Goal: Feedback & Contribution: Contribute content

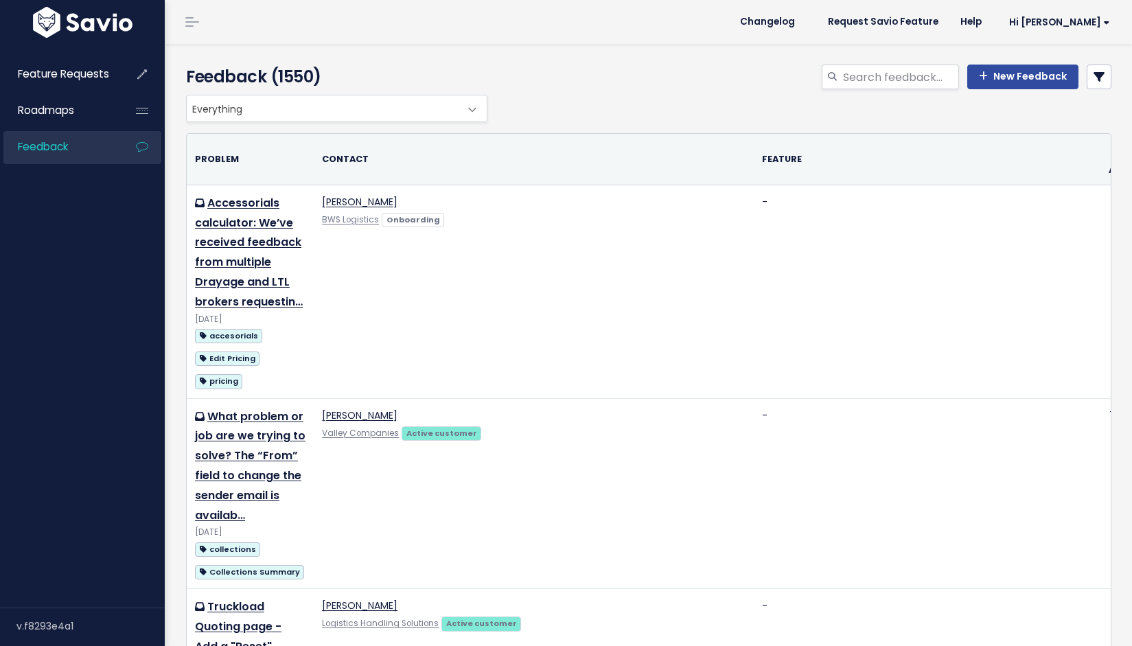
select select
click at [1089, 89] on link at bounding box center [1099, 77] width 25 height 25
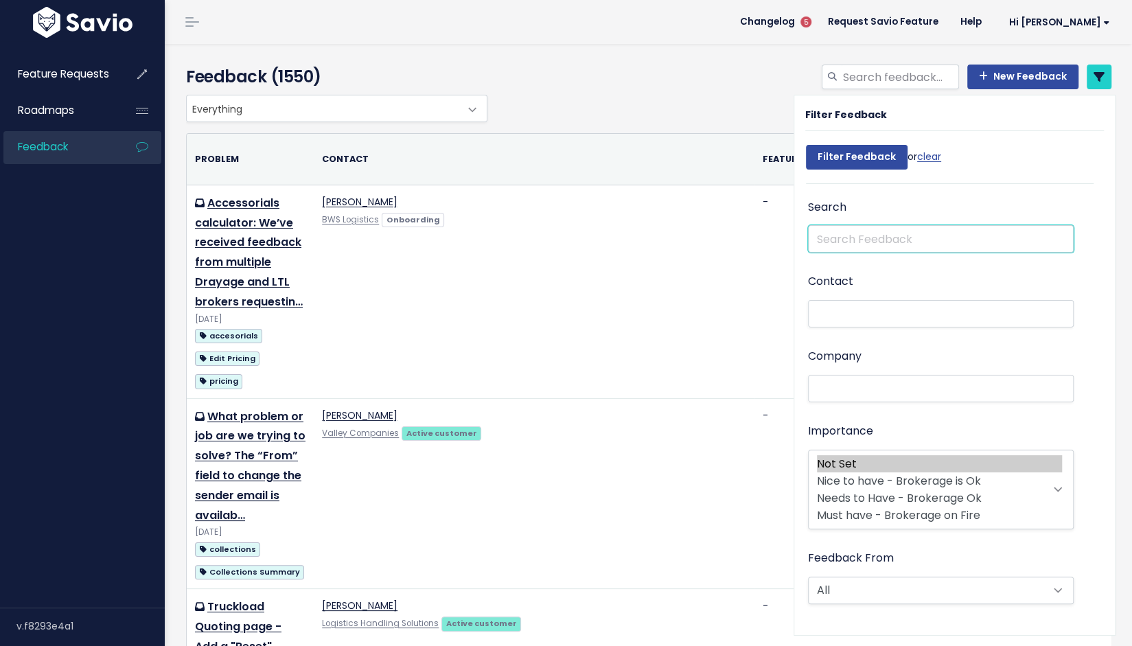
click at [889, 253] on input "text" at bounding box center [941, 238] width 266 height 27
type input "carrier confirmation page3"
click at [806, 145] on input "Filter Feedback" at bounding box center [857, 157] width 102 height 25
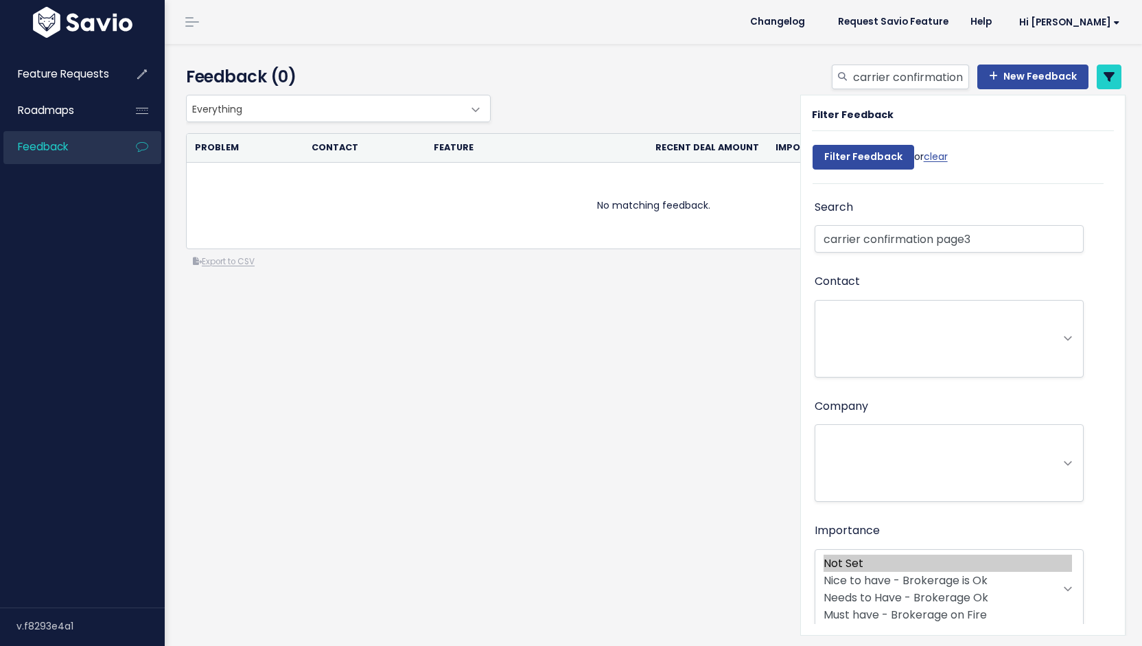
select select
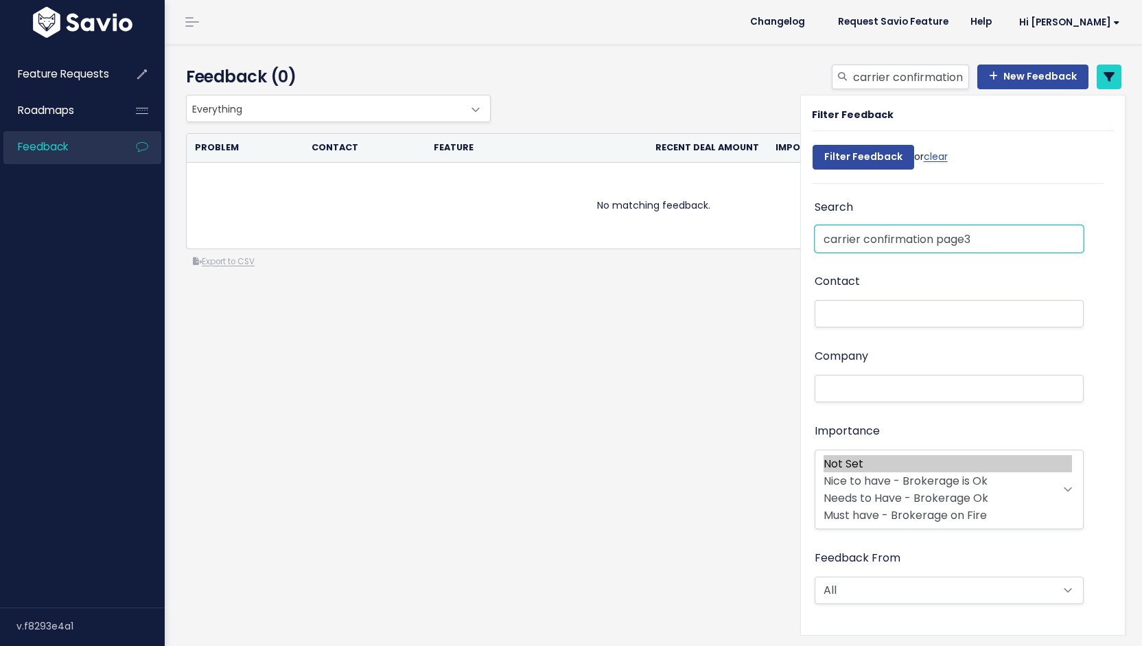
click at [988, 253] on input "carrier confirmation page3" at bounding box center [949, 238] width 269 height 27
type input "carrier confirmation page"
click at [914, 170] on input "Filter Feedback" at bounding box center [864, 157] width 102 height 25
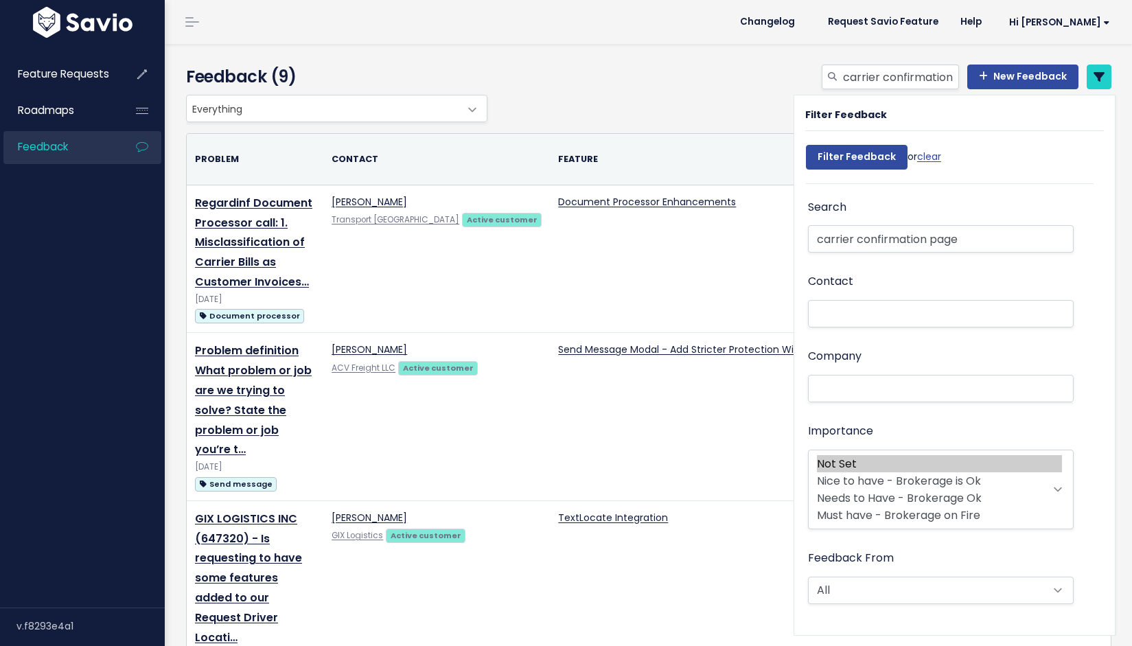
select select
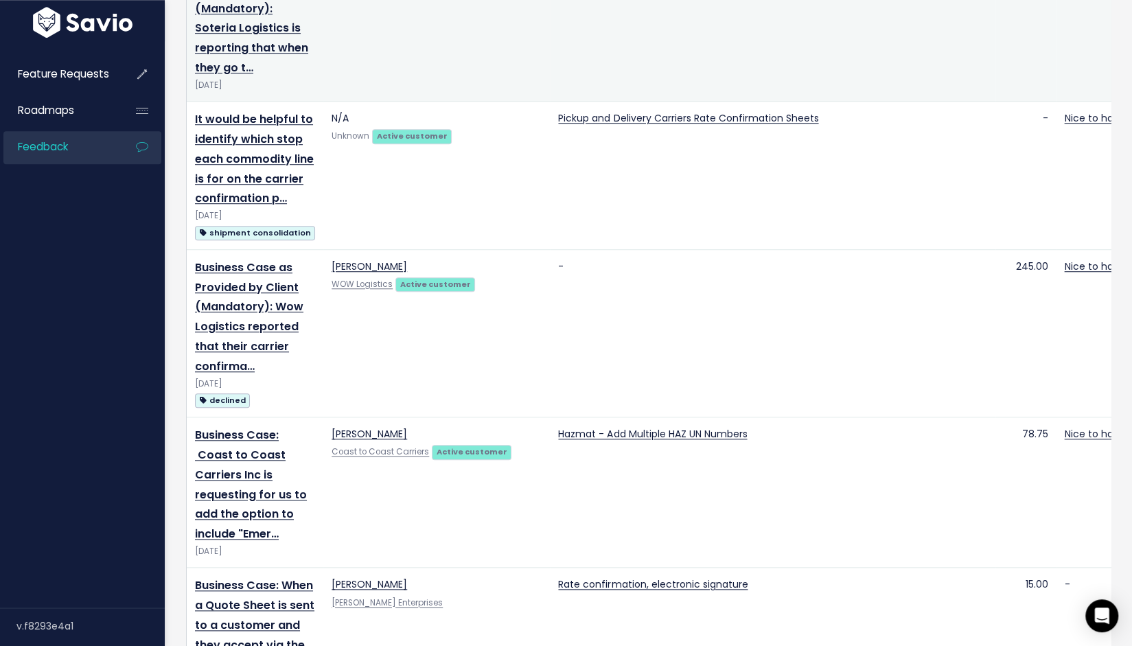
scroll to position [730, 0]
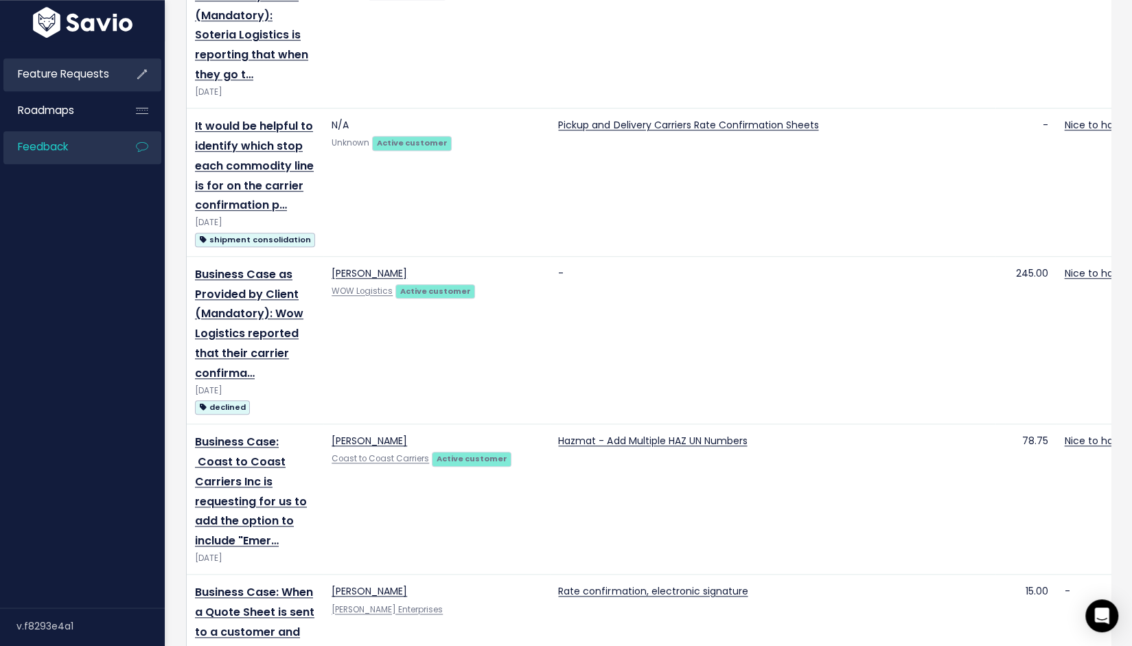
click at [86, 81] on span "Feature Requests" at bounding box center [63, 74] width 91 height 14
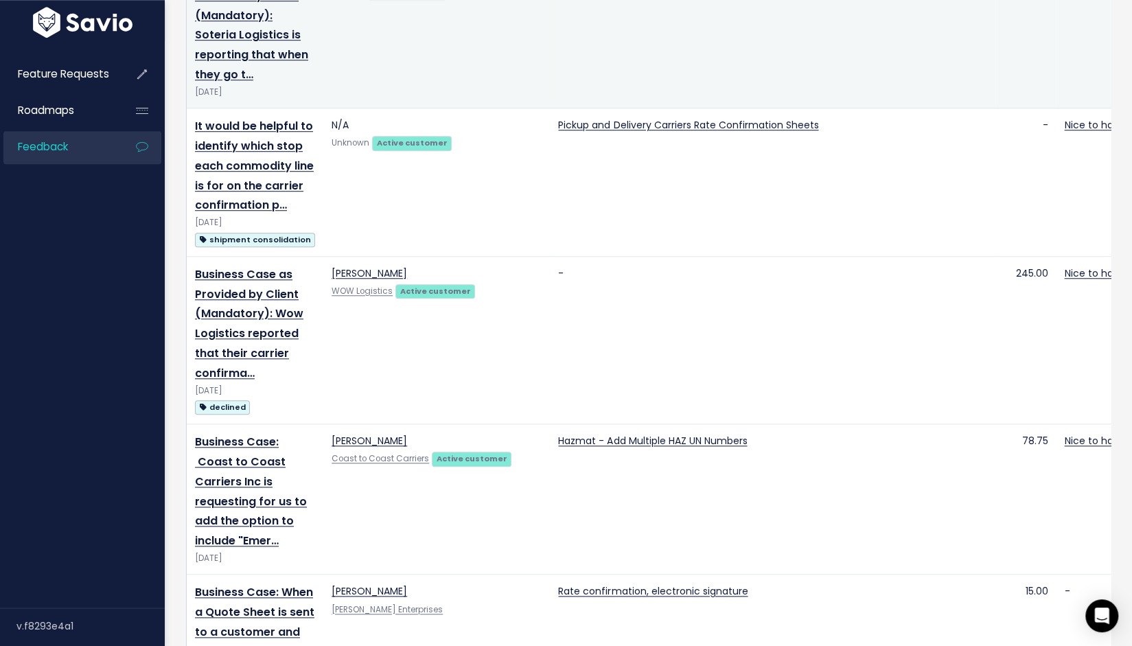
scroll to position [730, 0]
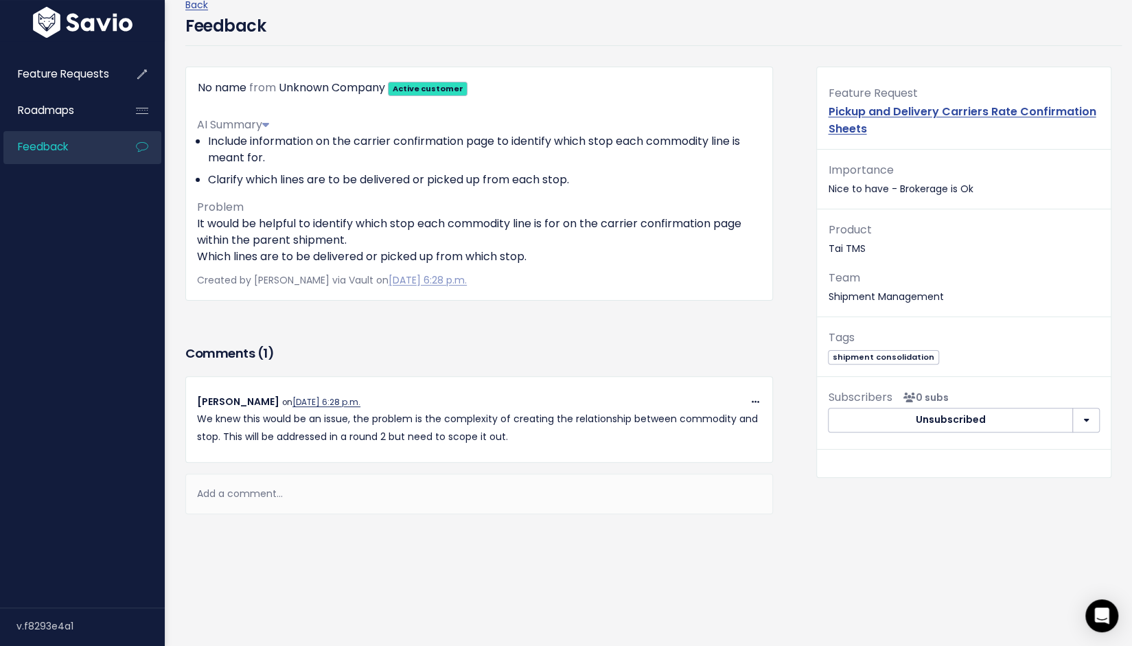
scroll to position [76, 0]
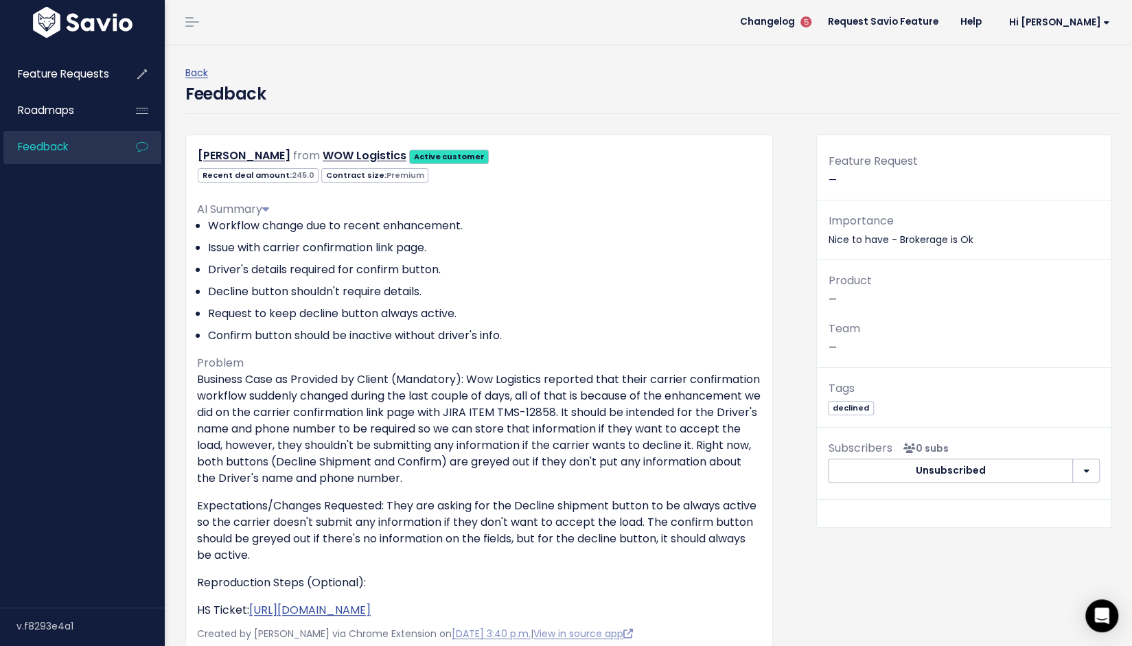
click at [62, 154] on span "Feedback" at bounding box center [43, 146] width 50 height 14
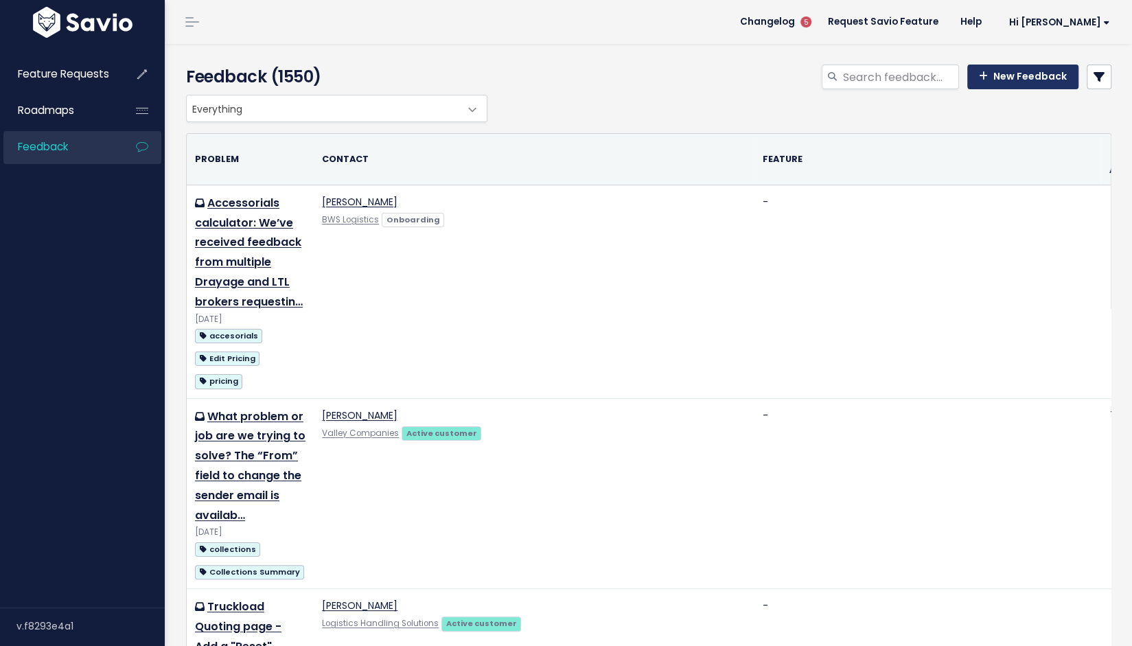
click at [979, 89] on link "New Feedback" at bounding box center [1022, 77] width 111 height 25
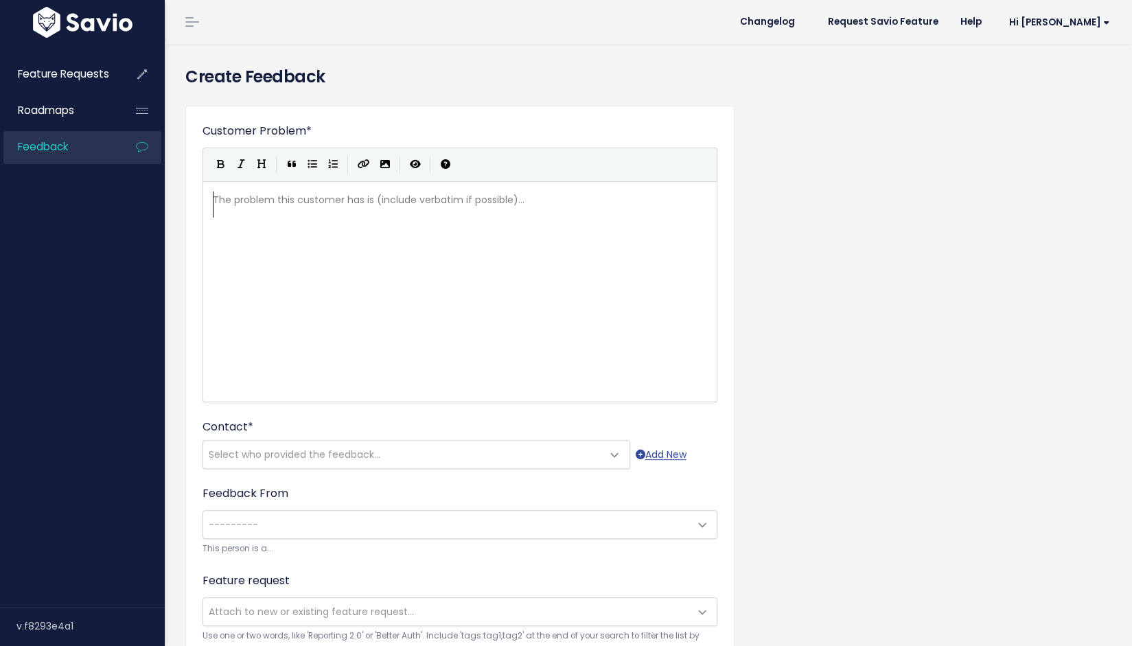
scroll to position [3, 0]
click at [338, 209] on pre "​" at bounding box center [465, 200] width 511 height 17
type textarea "Carrier Confirmation Page"
type textarea "-"
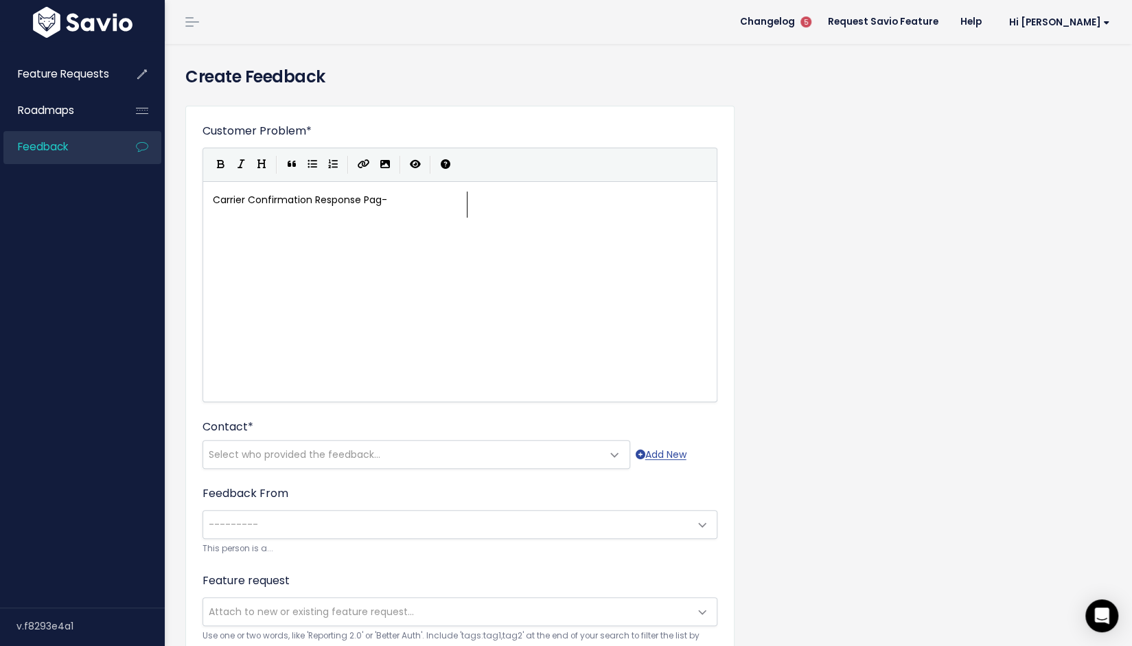
type textarea "Response Page"
type textarea "Customizable"
type textarea "tion"
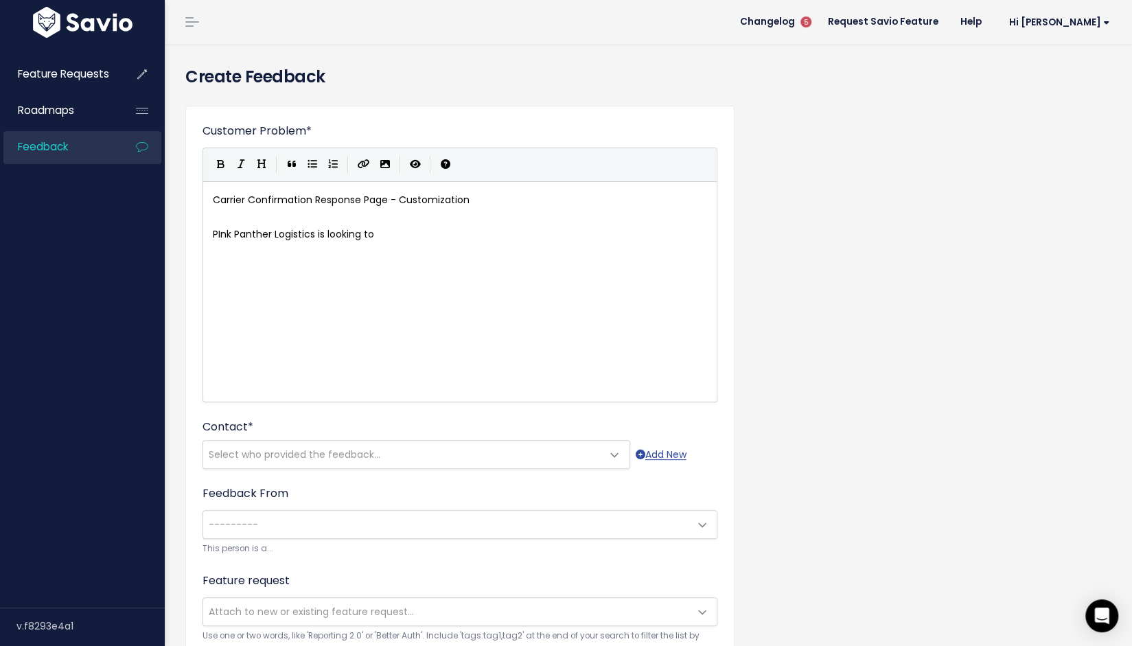
type textarea "PInk Panther Logistics is looking to"
click at [483, 243] on pre "PInk Panther Logistics is looking to" at bounding box center [465, 234] width 511 height 17
type textarea "have the ability to customized the carrier confirmation response page and inclu…"
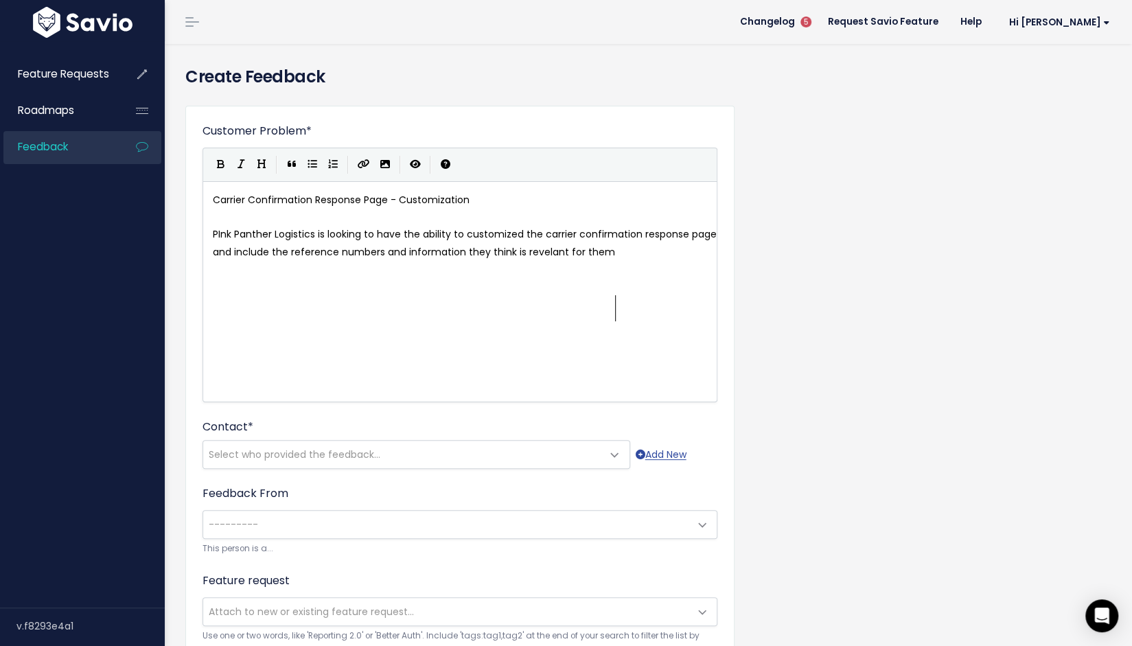
type textarea "s and information they think is revelant for them"
type textarea "it"
type textarea "r carruier"
type textarea "iers."
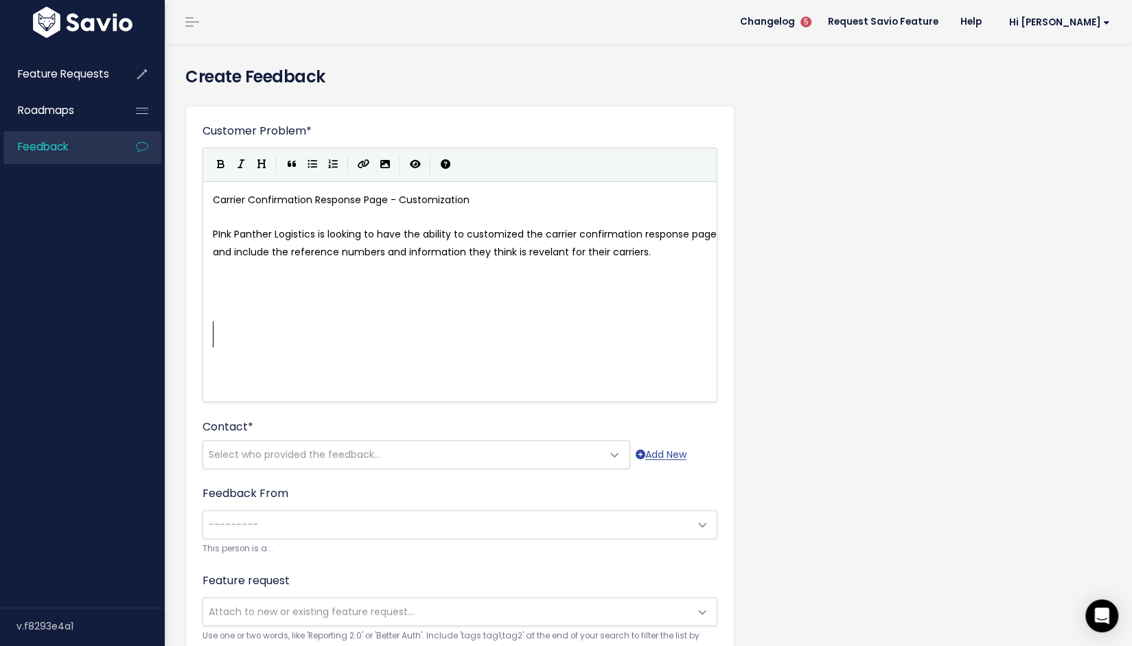
scroll to position [7, 0]
type textarea "This is mainly importanty to"
type textarea "to them because they are looking to get"
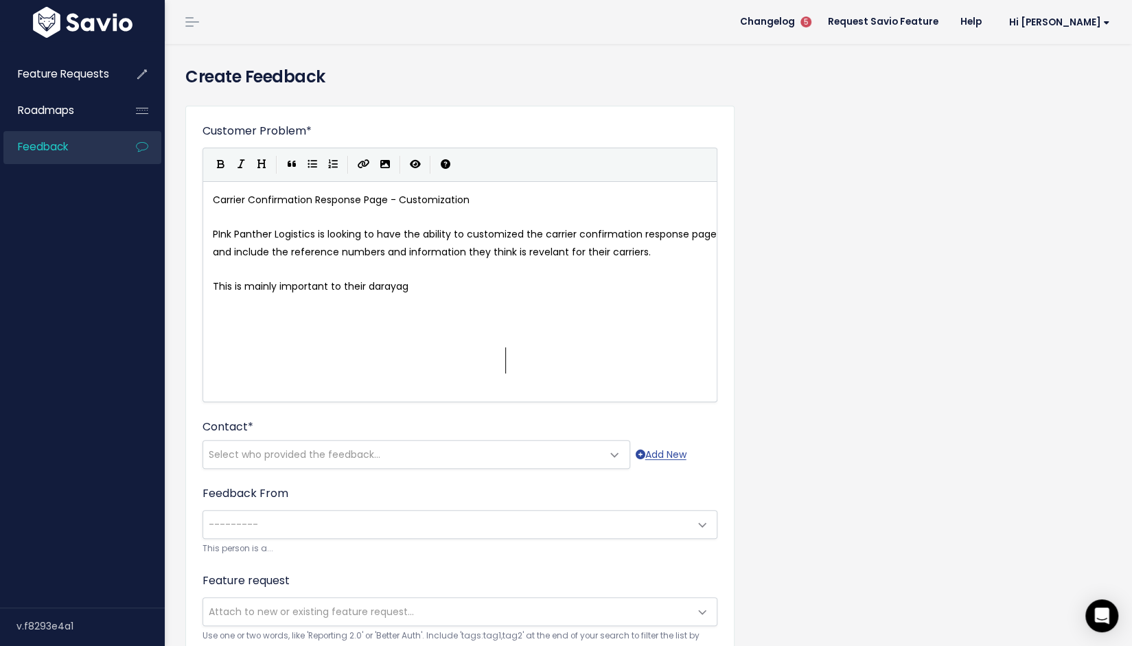
type textarea "their darayage"
type textarea "for drayage shipments in which they expect the carrier to conly accet the ch"
type textarea "pt charges"
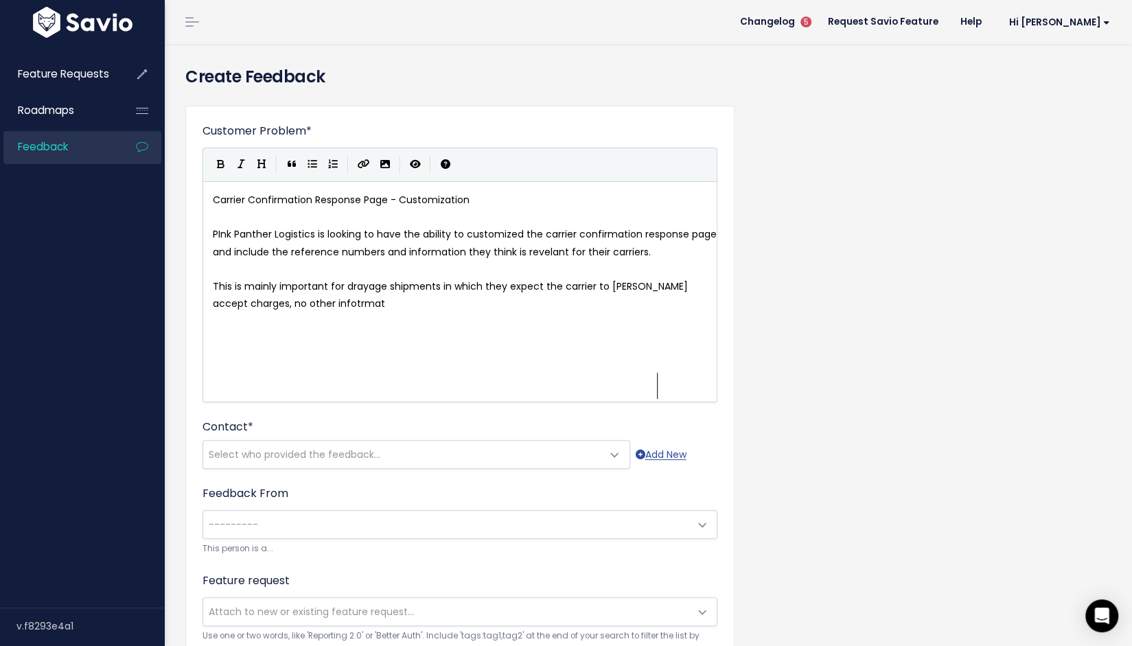
type textarea ", no other infotrmati"
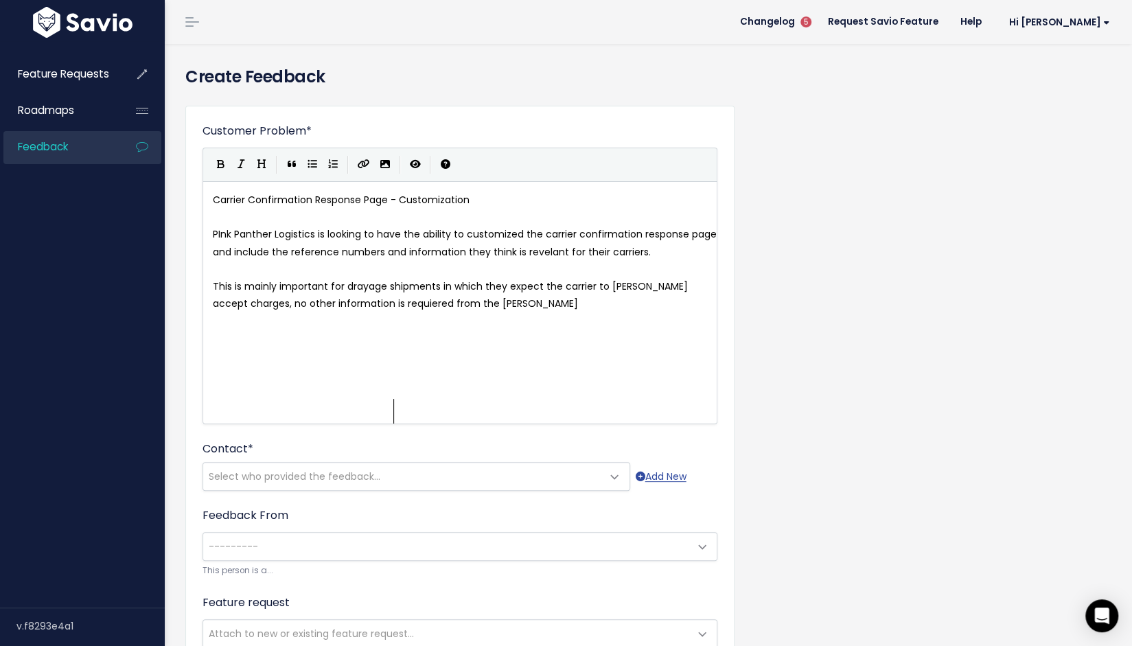
type textarea "rmation is requiered from the carrier"
type textarea "."
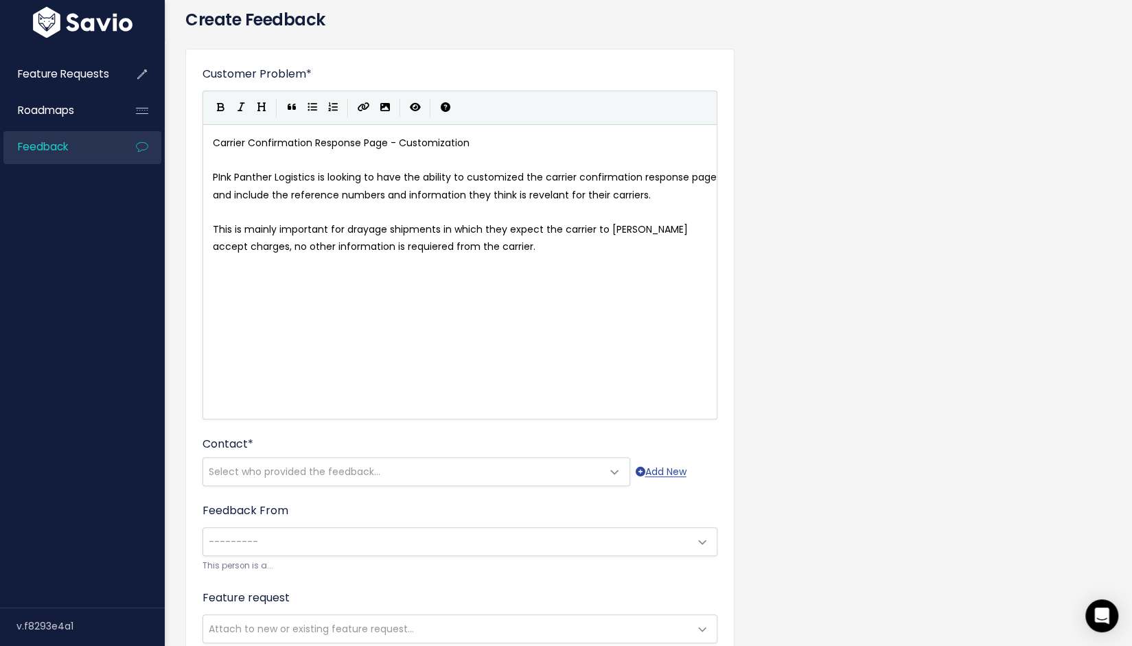
scroll to position [137, 0]
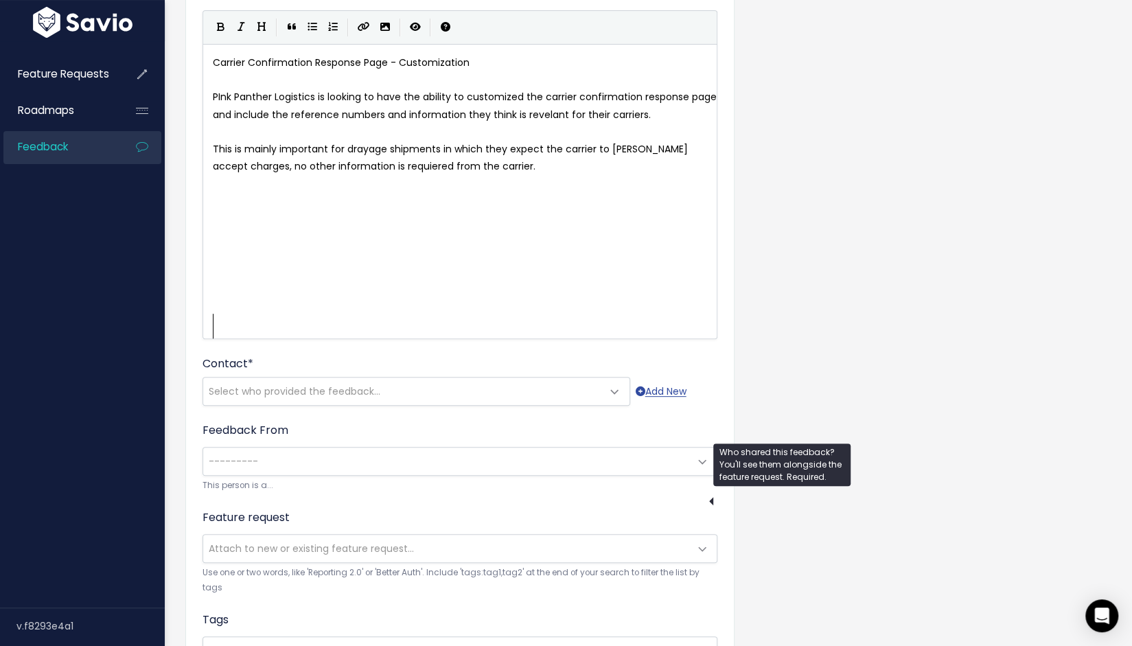
click at [383, 406] on div "--------- Select who provided the feedback... Add New" at bounding box center [460, 392] width 515 height 25
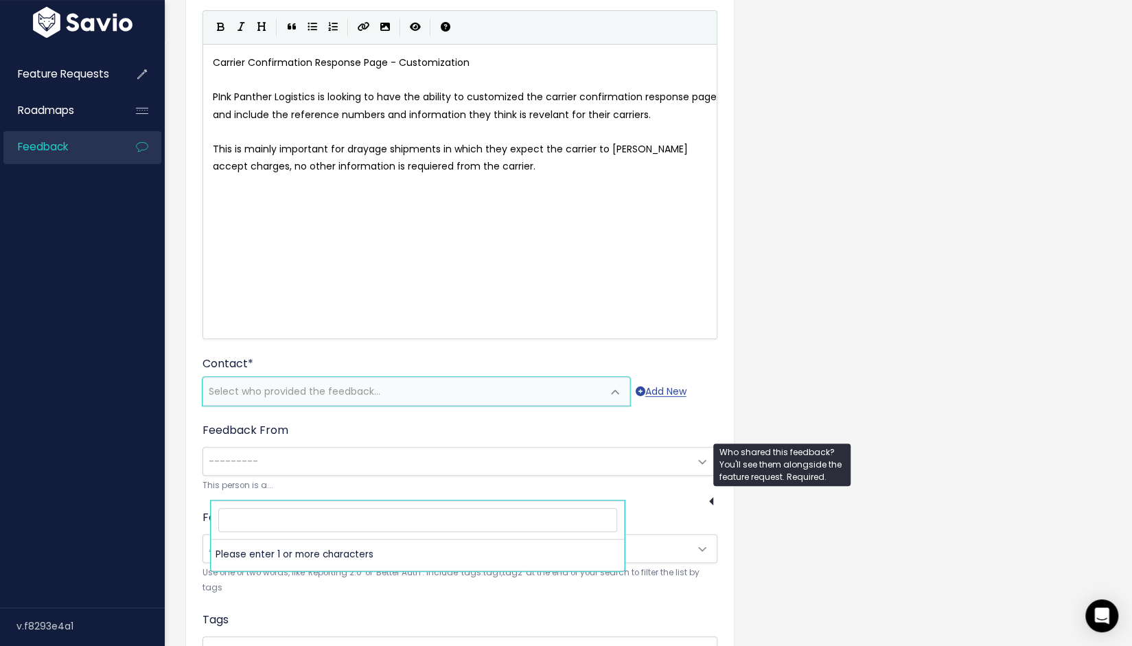
click at [397, 405] on span "Select who provided the feedback..." at bounding box center [402, 391] width 399 height 27
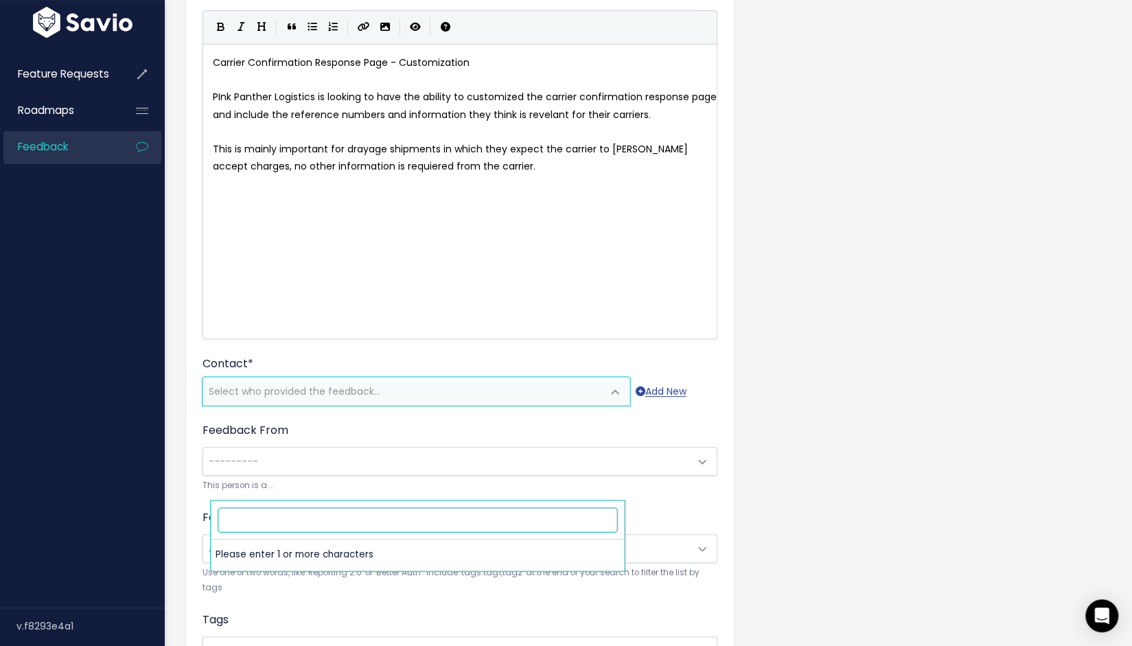
click at [364, 529] on input "search" at bounding box center [417, 520] width 399 height 24
paste input "jkovacevic@pinkpantherslog.com"
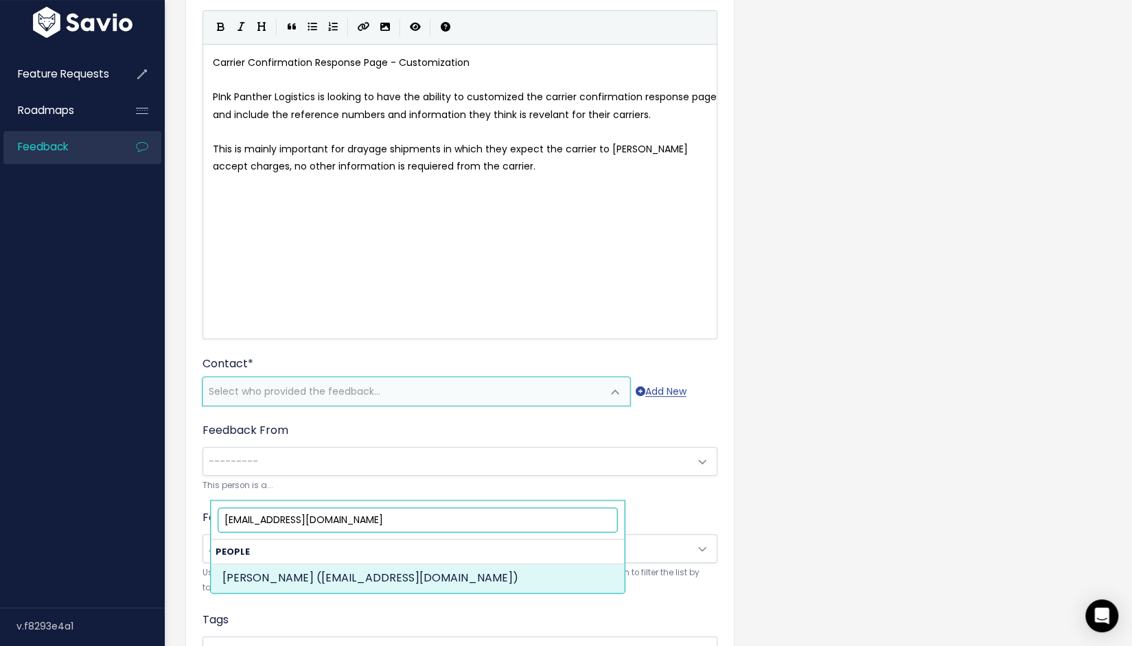
type input "jkovacevic@pinkpantherslog.com"
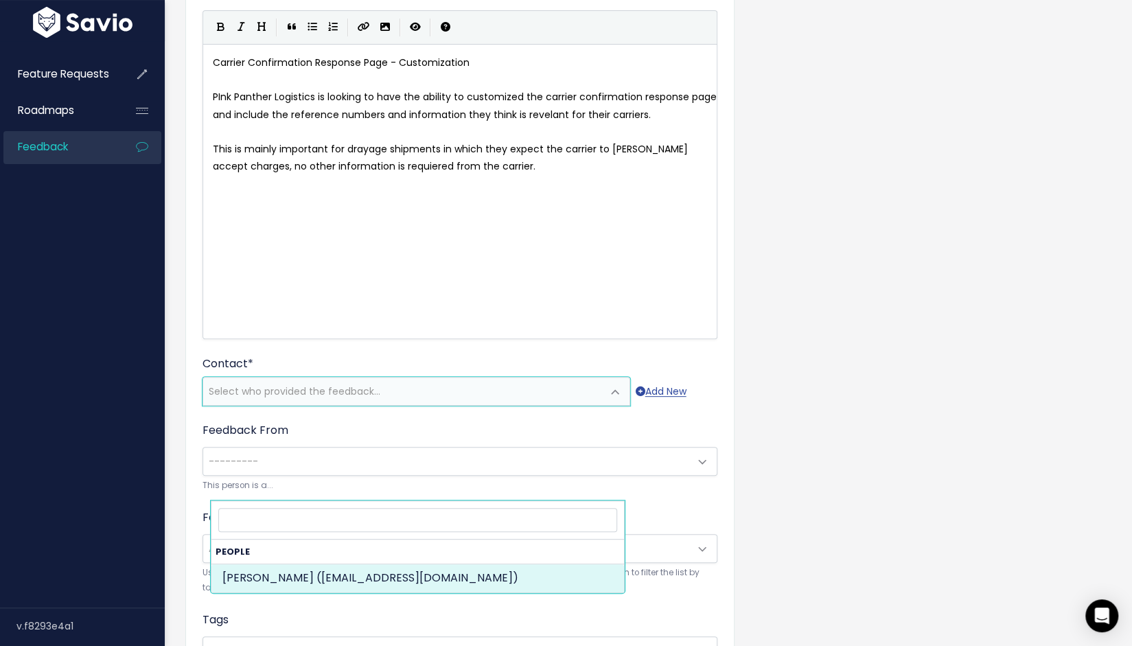
select select "81155409"
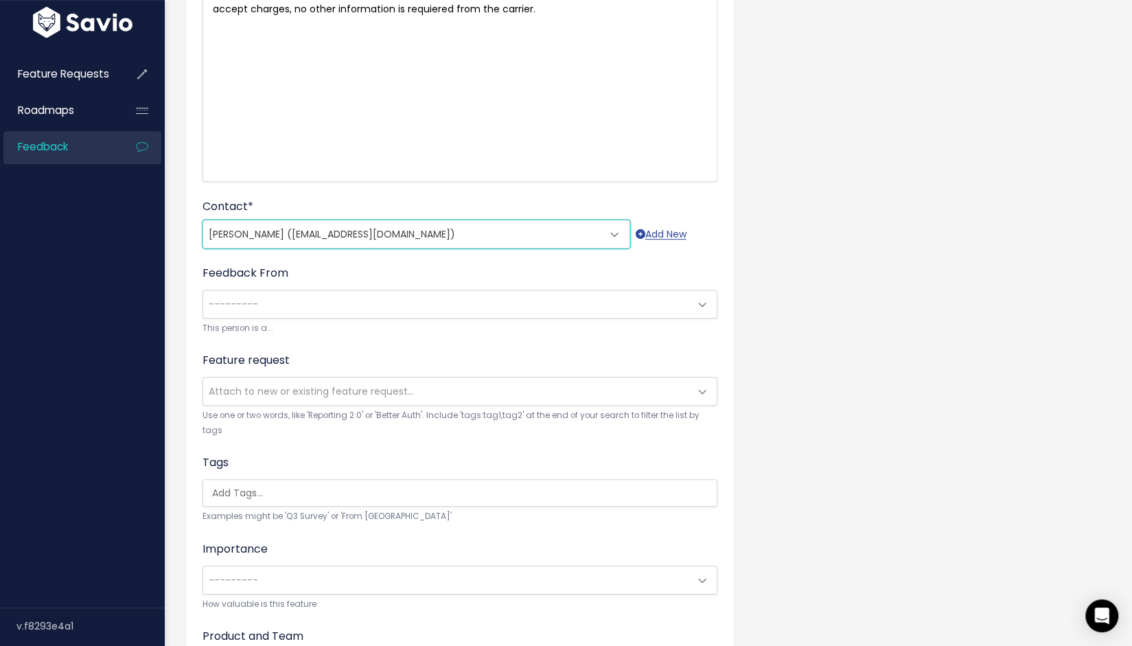
scroll to position [343, 0]
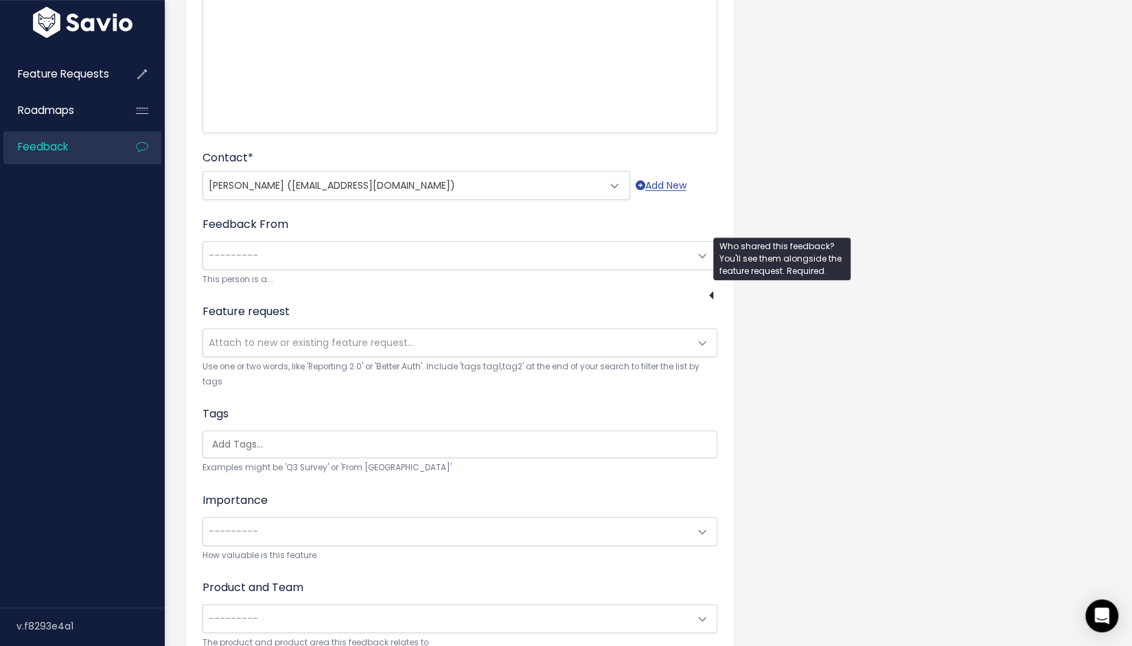
click at [384, 199] on span "Johnny Kovacevic (jkovacevic@pinkpantherslog.com)" at bounding box center [402, 185] width 399 height 27
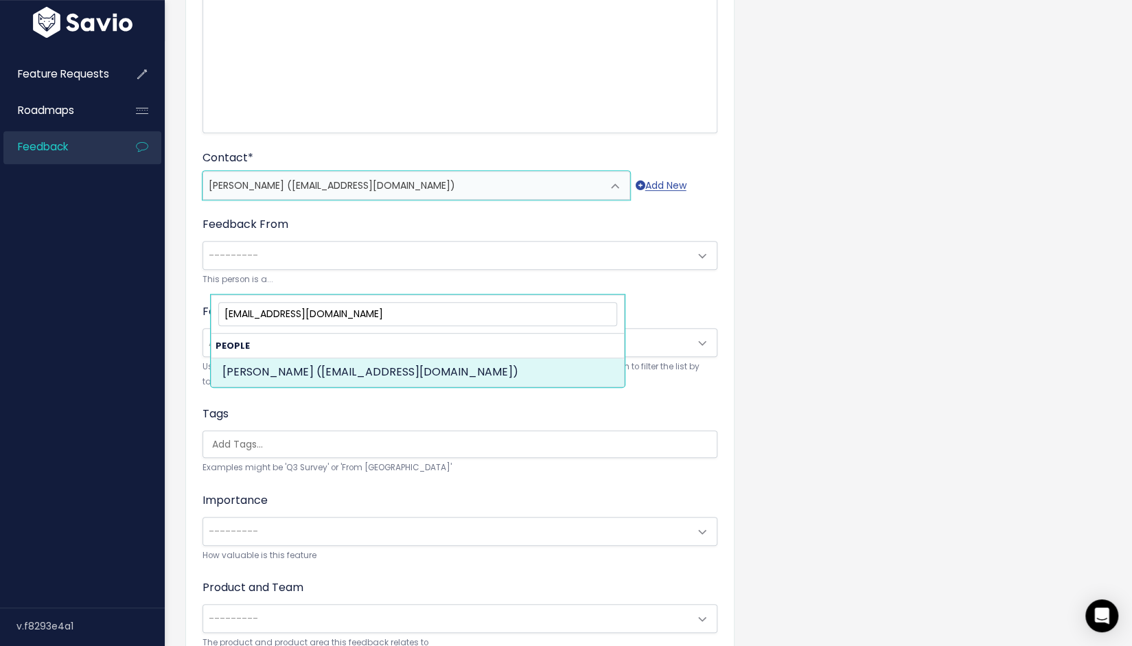
type input "[EMAIL_ADDRESS][DOMAIN_NAME]"
select select "92365680"
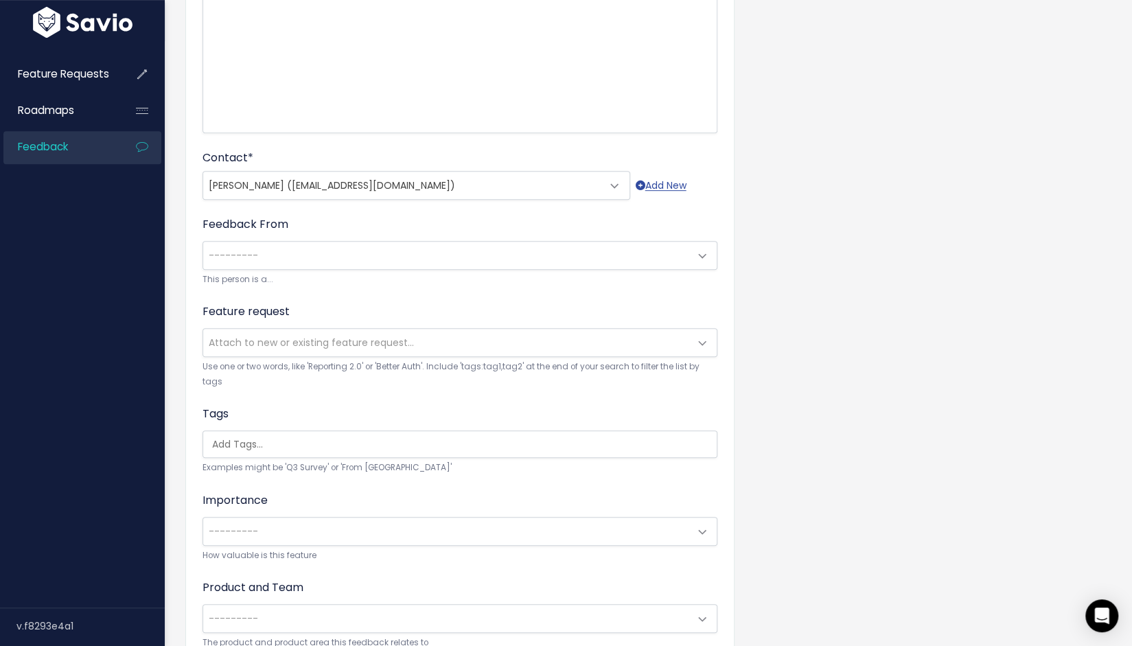
click at [556, 389] on div "Feature request --------- Attach to new or existing feature request... Use one …" at bounding box center [460, 346] width 515 height 86
click at [494, 269] on span "---------" at bounding box center [446, 255] width 486 height 27
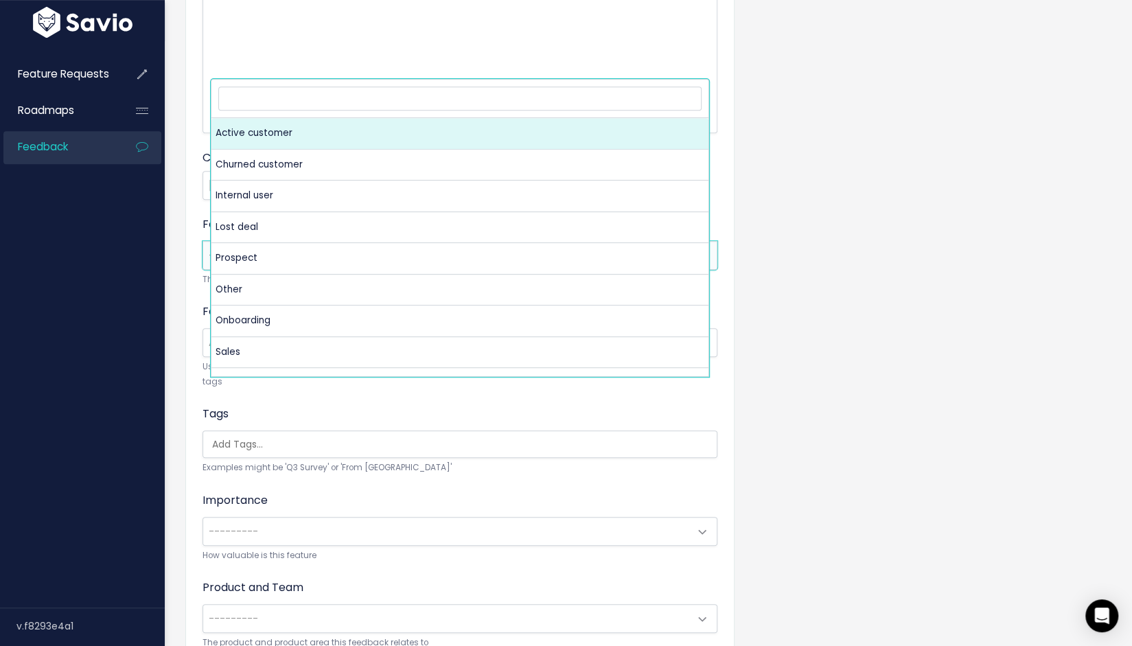
select select "ACTIVE"
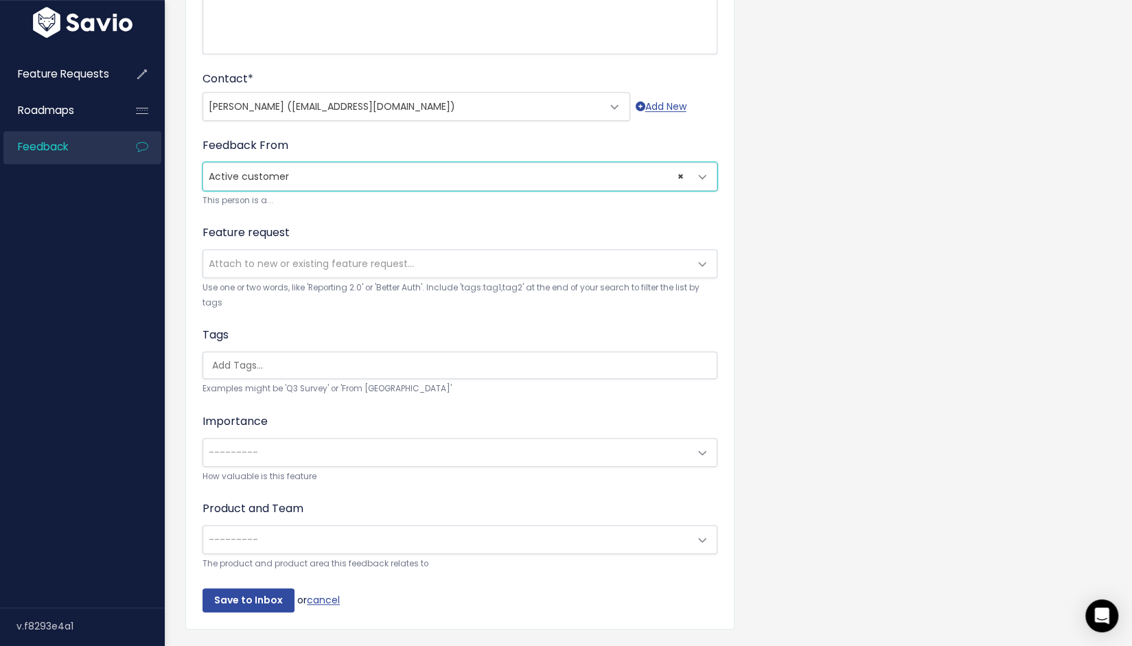
scroll to position [481, 0]
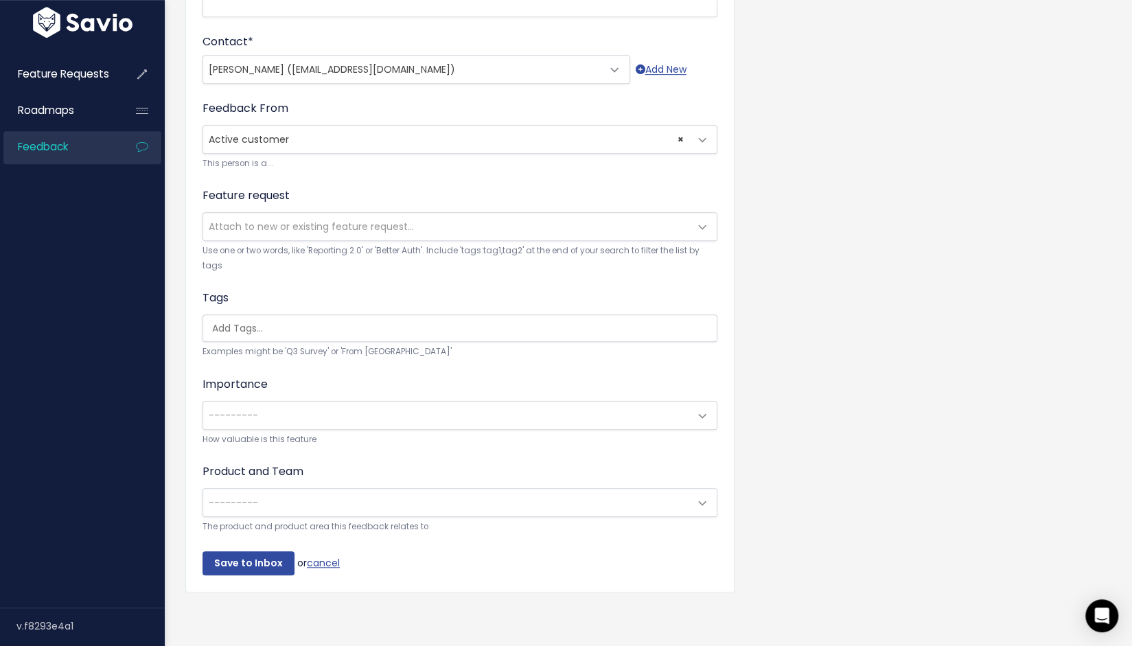
click at [283, 233] on span "Attach to new or existing feature request..." at bounding box center [311, 227] width 205 height 14
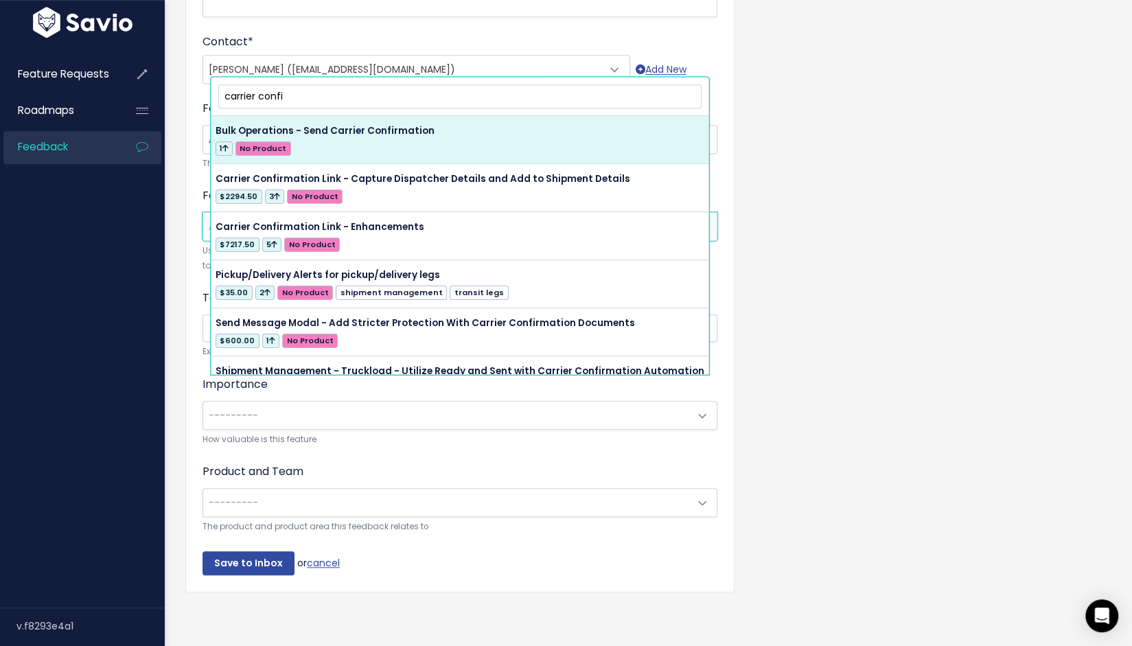
type input "carrier confi"
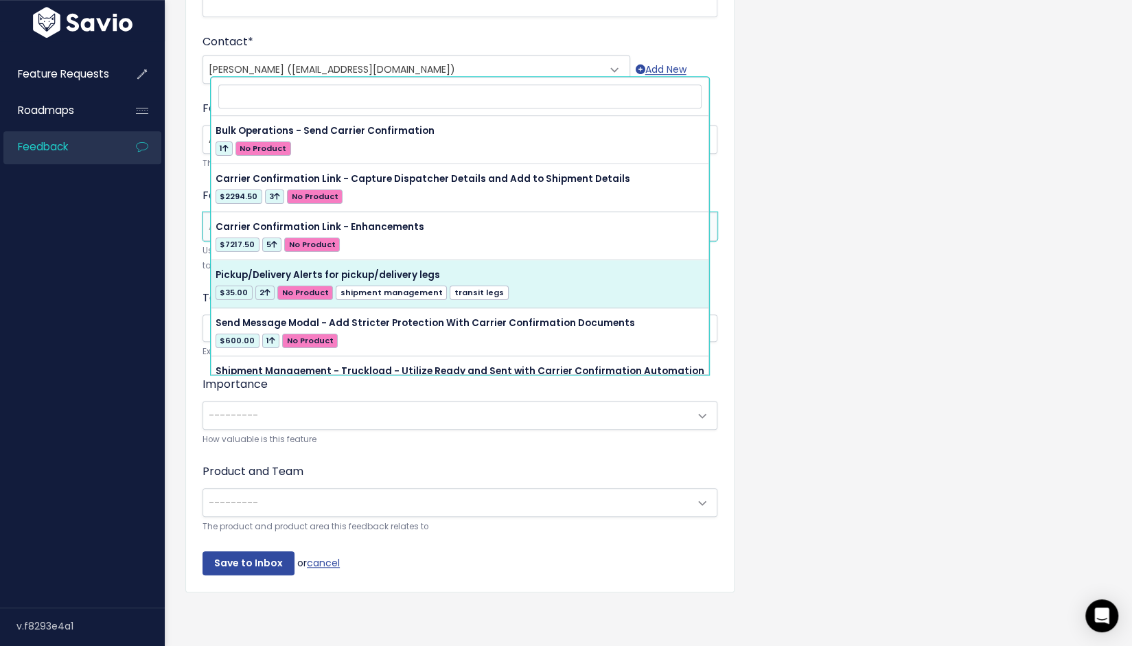
click at [842, 415] on div "Customer Problem * Carrier Confirmation Response Page - Customization PInk Pant…" at bounding box center [648, 129] width 947 height 989
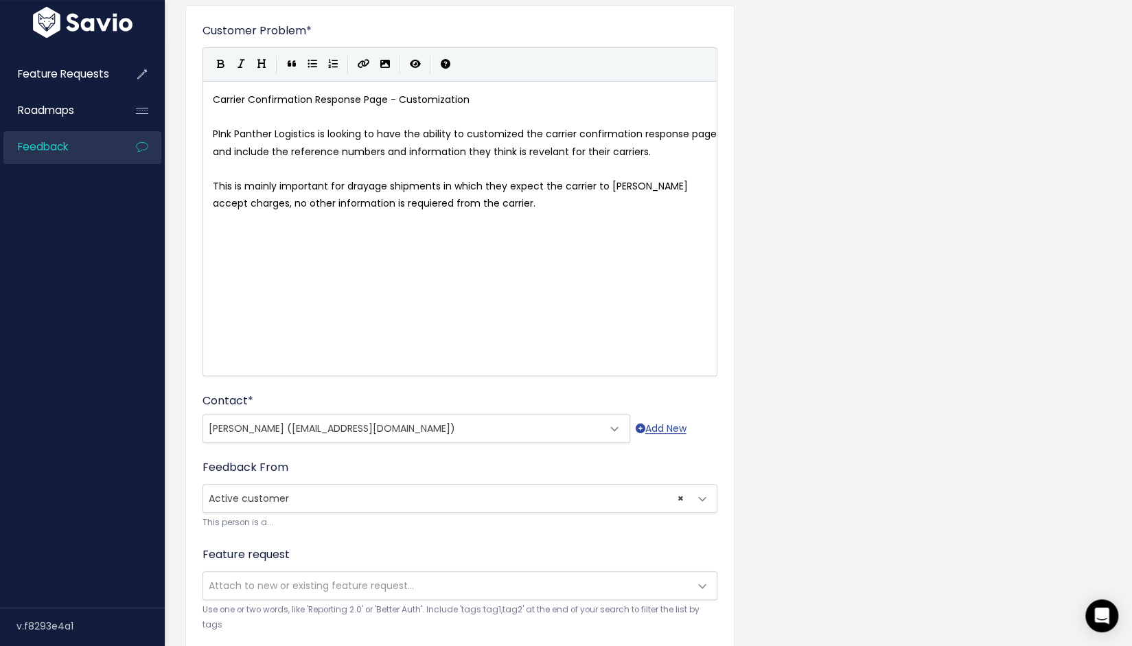
scroll to position [0, 0]
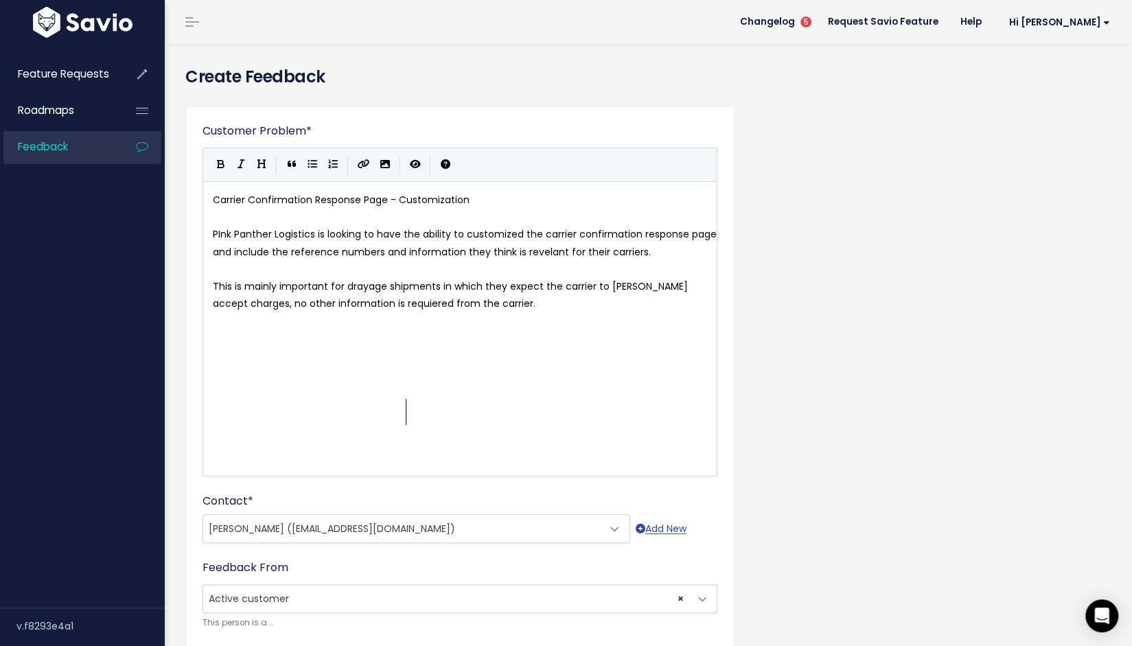
click at [492, 312] on pre "This is mainly important for drayage shipments in which they expect the carrier…" at bounding box center [465, 295] width 511 height 34
type textarea "Carrier Confirmation Response Page - Customization PInk Panther Logistics is lo…"
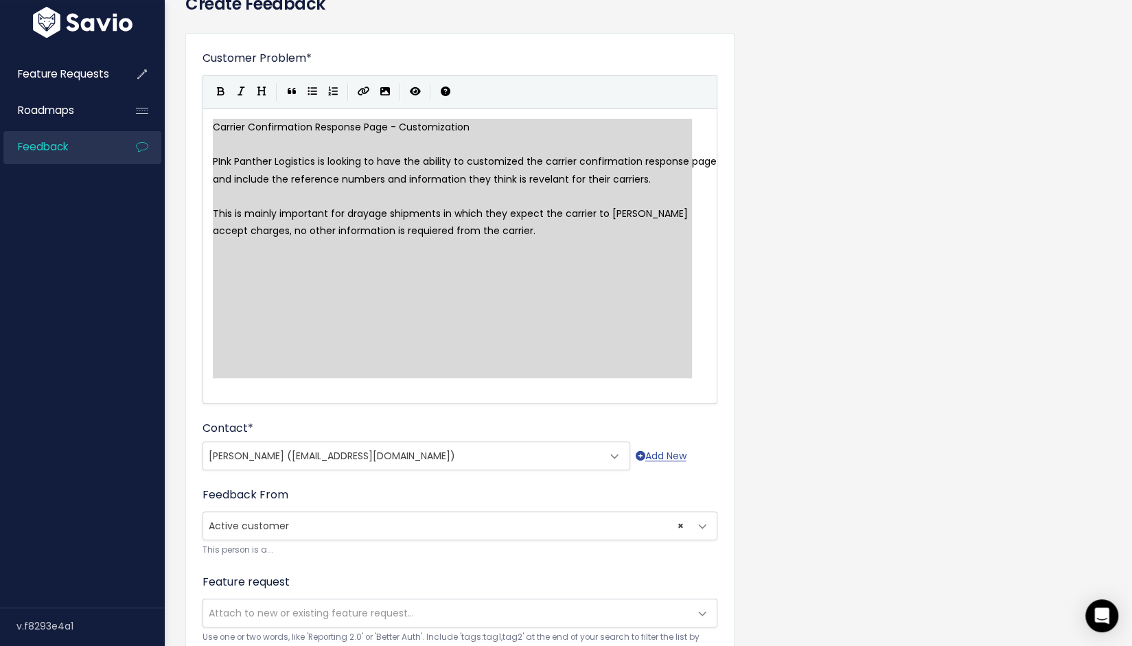
scroll to position [137, 0]
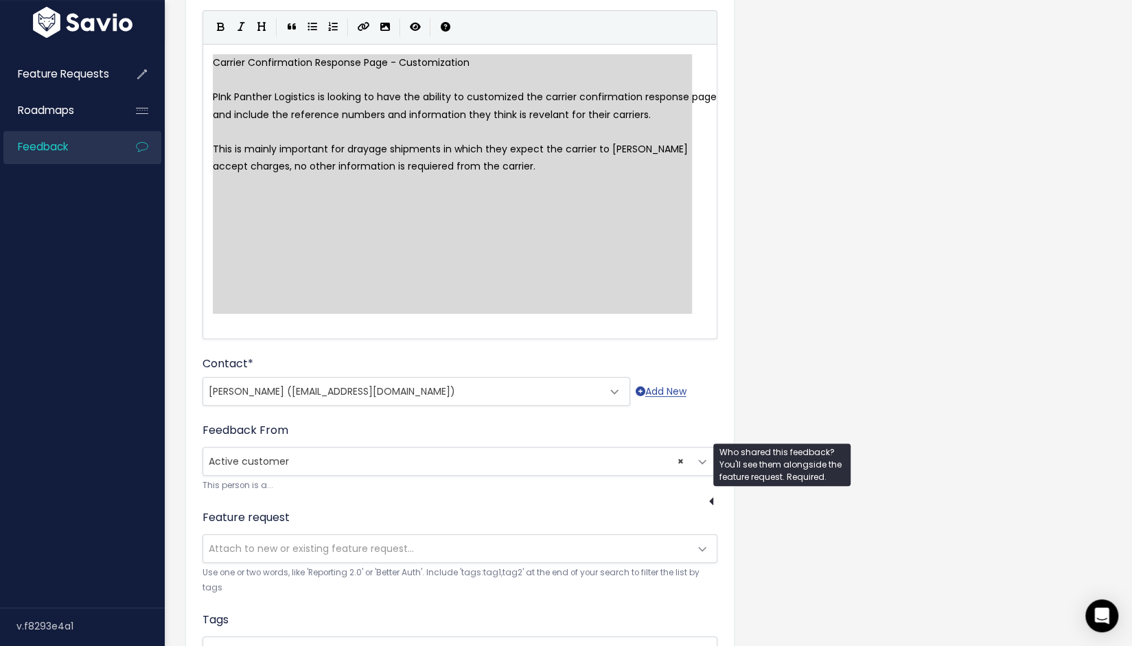
click at [485, 405] on span "Nikolay Naumchik (nnaumchik@pinkpantherslog.com)" at bounding box center [402, 391] width 399 height 27
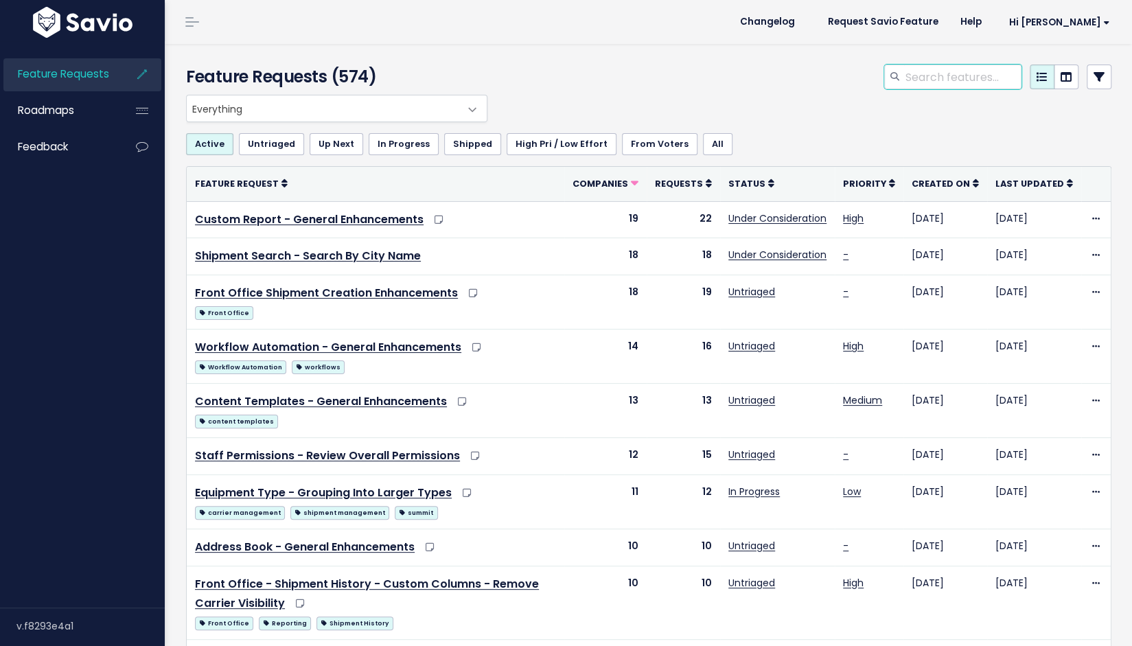
click at [916, 89] on input "search" at bounding box center [962, 77] width 117 height 25
type input "carrier confirmation limk"
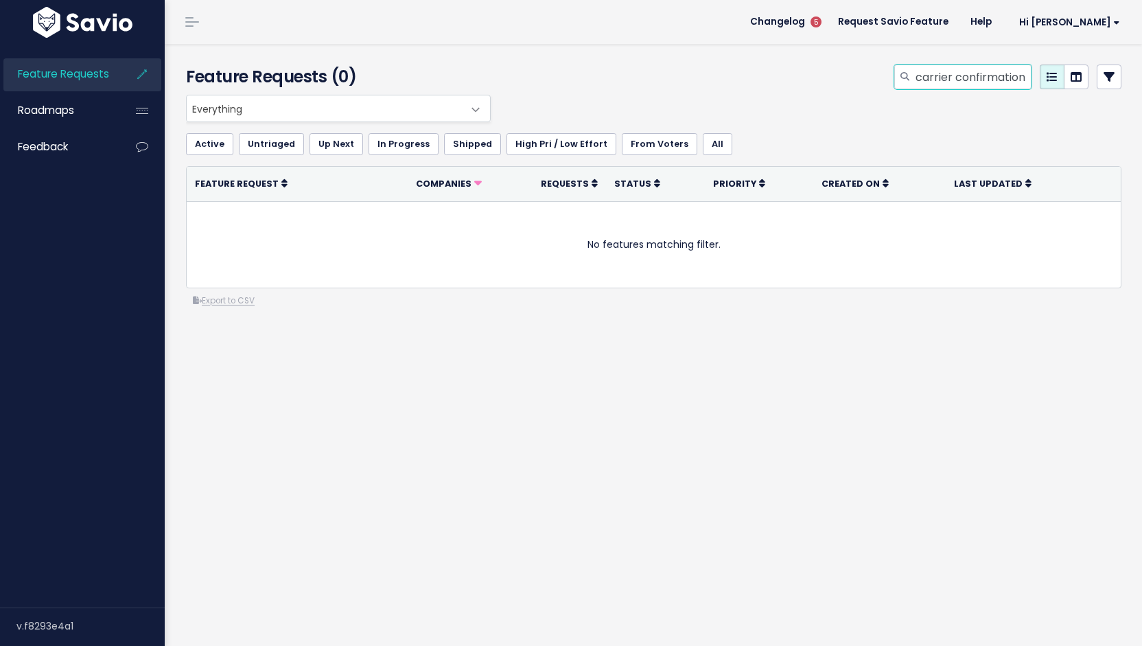
click at [916, 89] on input "carrier confirmation limk" at bounding box center [972, 77] width 117 height 25
type input "carrier confirmation link"
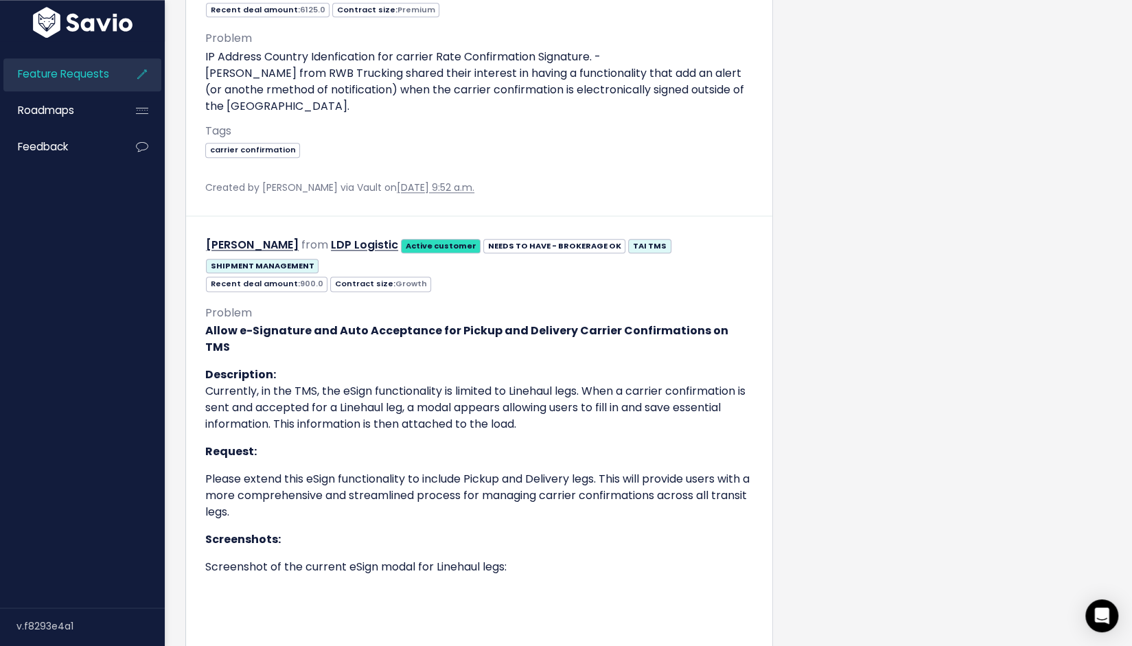
scroll to position [514, 0]
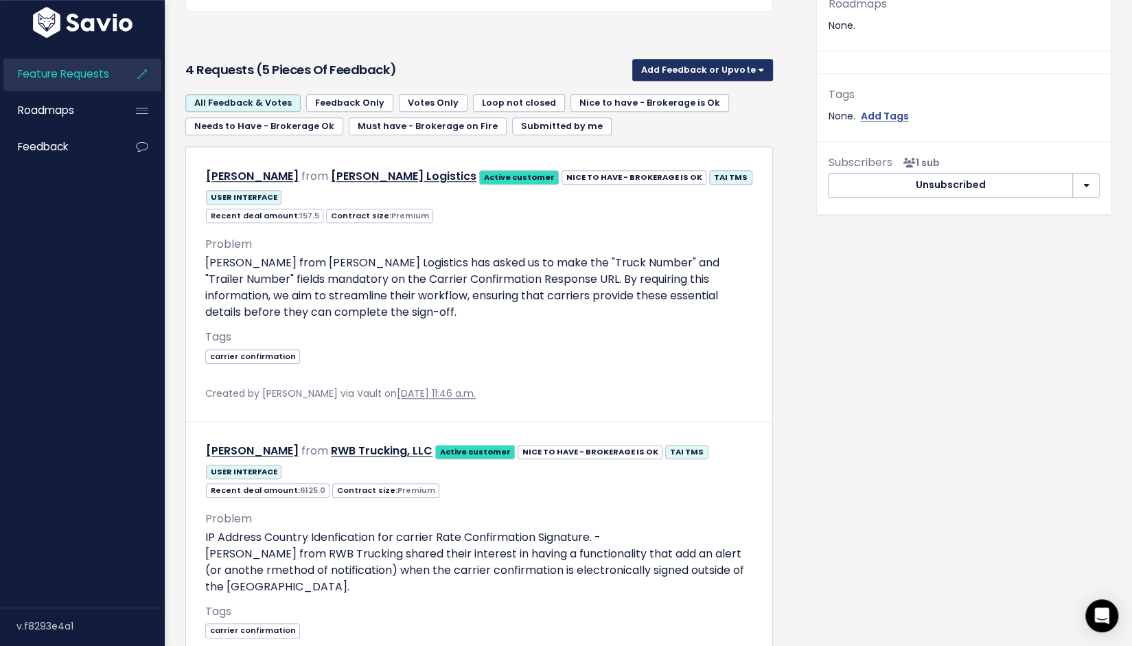
click at [680, 81] on button "Add Feedback or Upvote" at bounding box center [702, 70] width 141 height 22
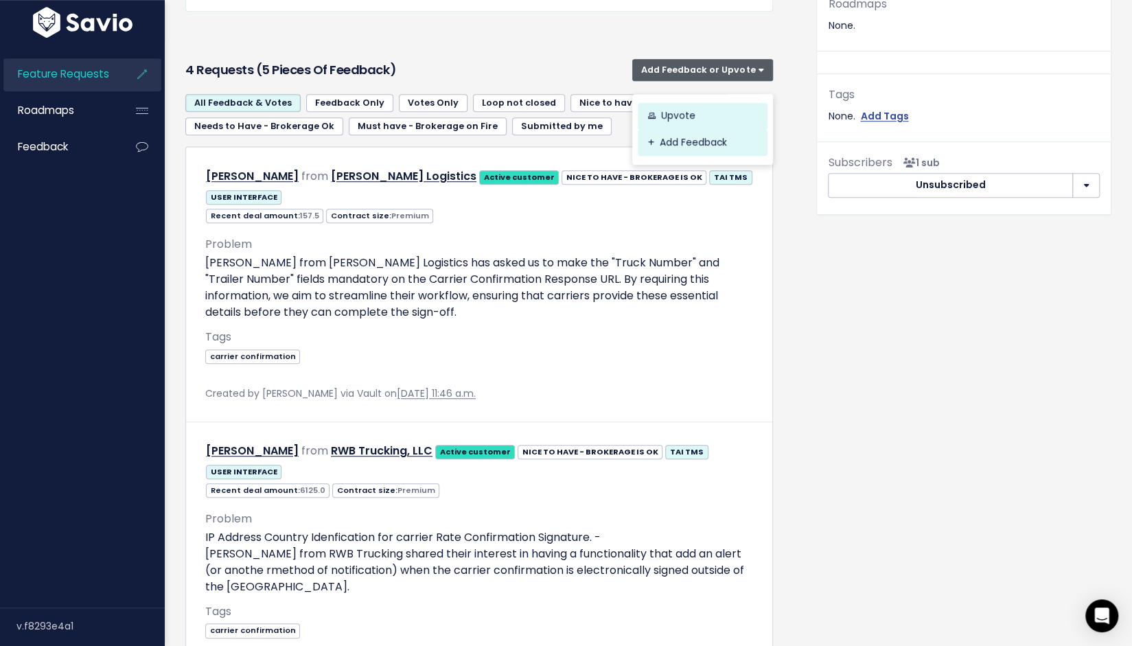
drag, startPoint x: 635, startPoint y: 321, endPoint x: 680, endPoint y: 264, distance: 71.8
click at [638, 156] on link "Add Feedback" at bounding box center [703, 142] width 130 height 27
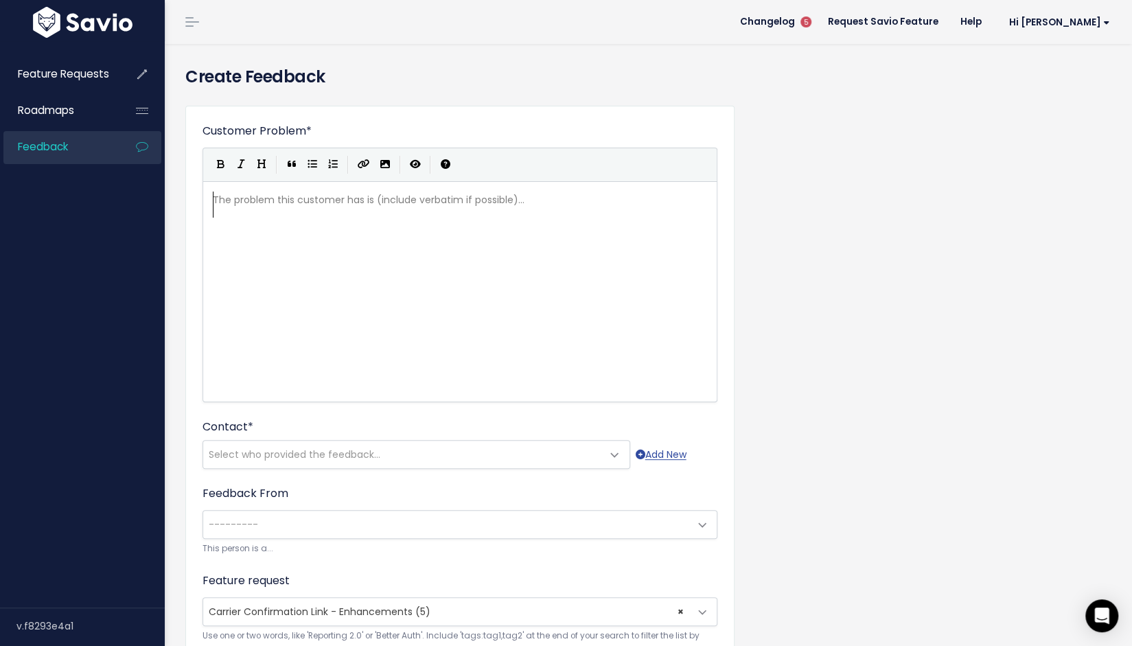
scroll to position [3, 0]
click at [441, 346] on div "The problem this customer has is (include verbatim if possible)... xxxxxxxxxx ​" at bounding box center [477, 309] width 534 height 240
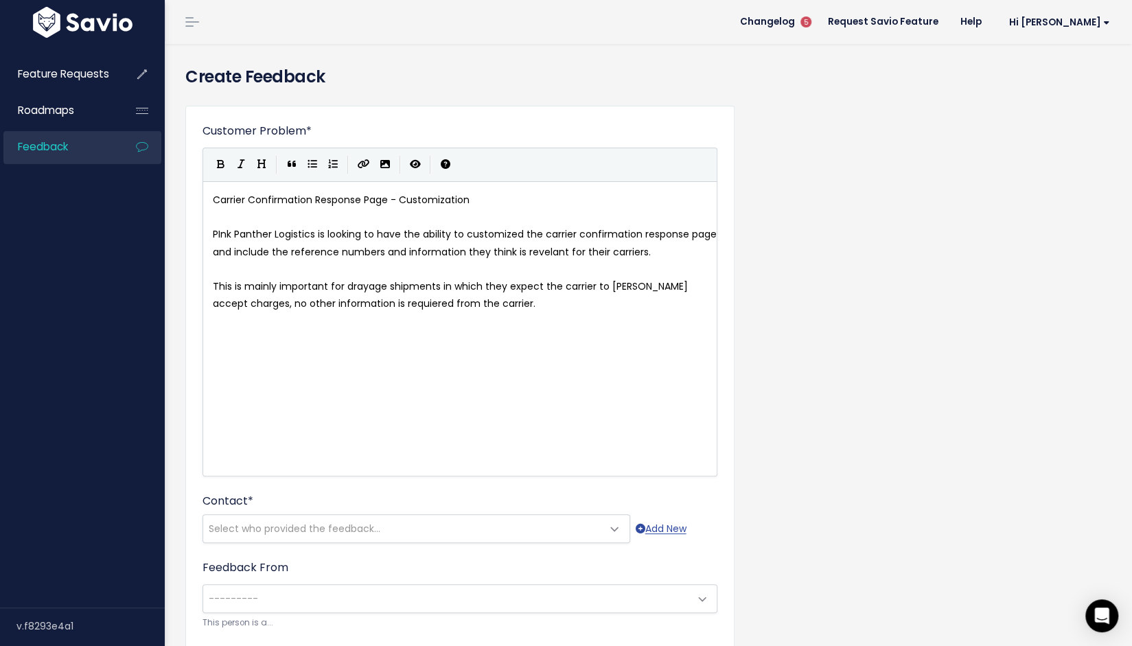
click at [432, 226] on pre "​" at bounding box center [465, 217] width 511 height 17
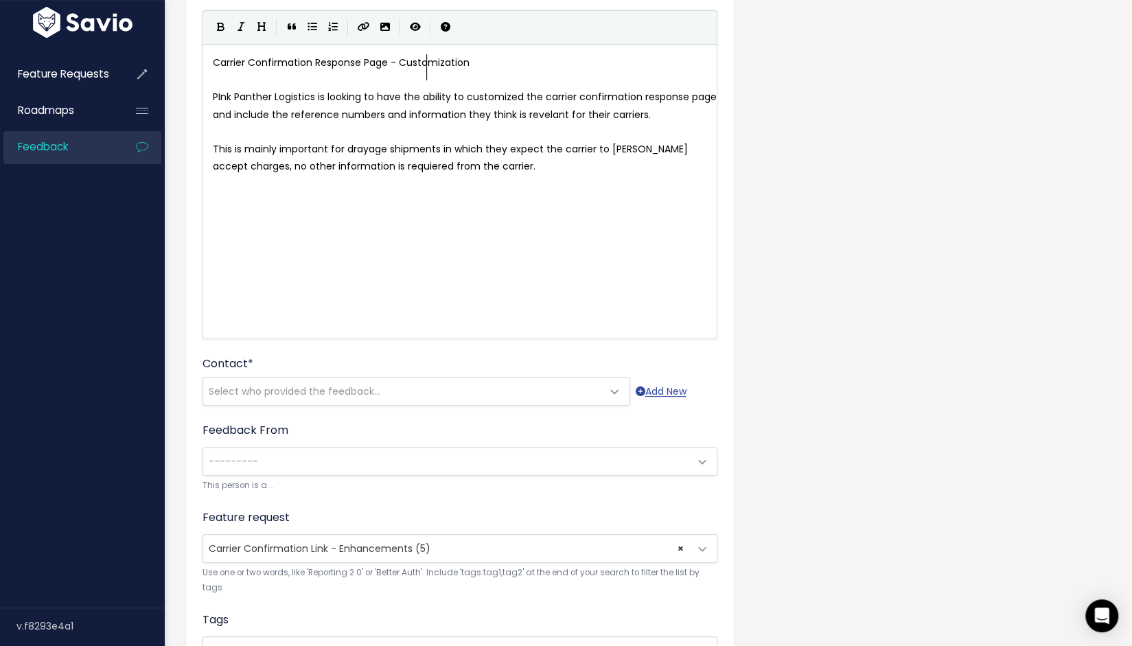
scroll to position [206, 0]
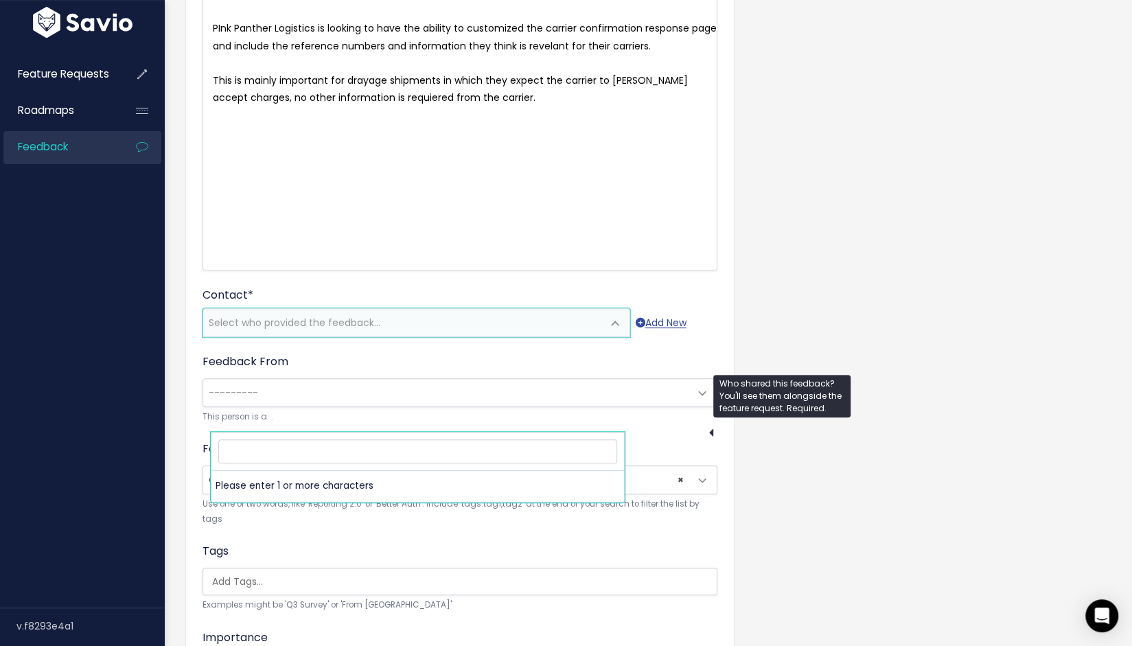
click at [379, 330] on span "Select who provided the feedback..." at bounding box center [295, 323] width 172 height 14
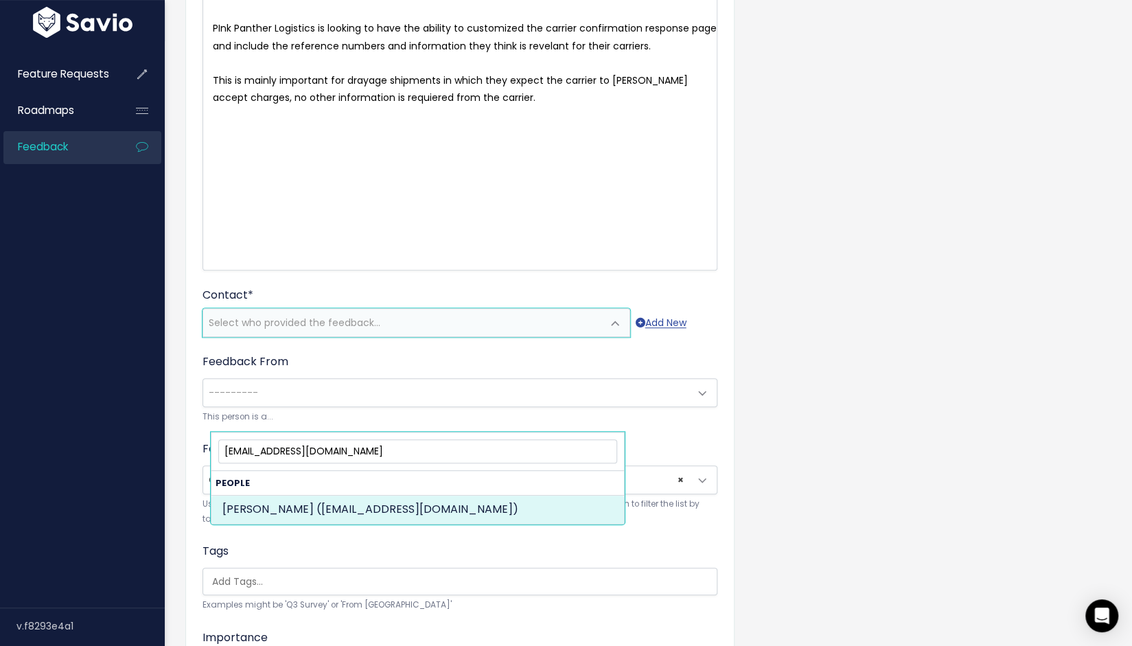
type input "[EMAIL_ADDRESS][DOMAIN_NAME]"
select select "92365680"
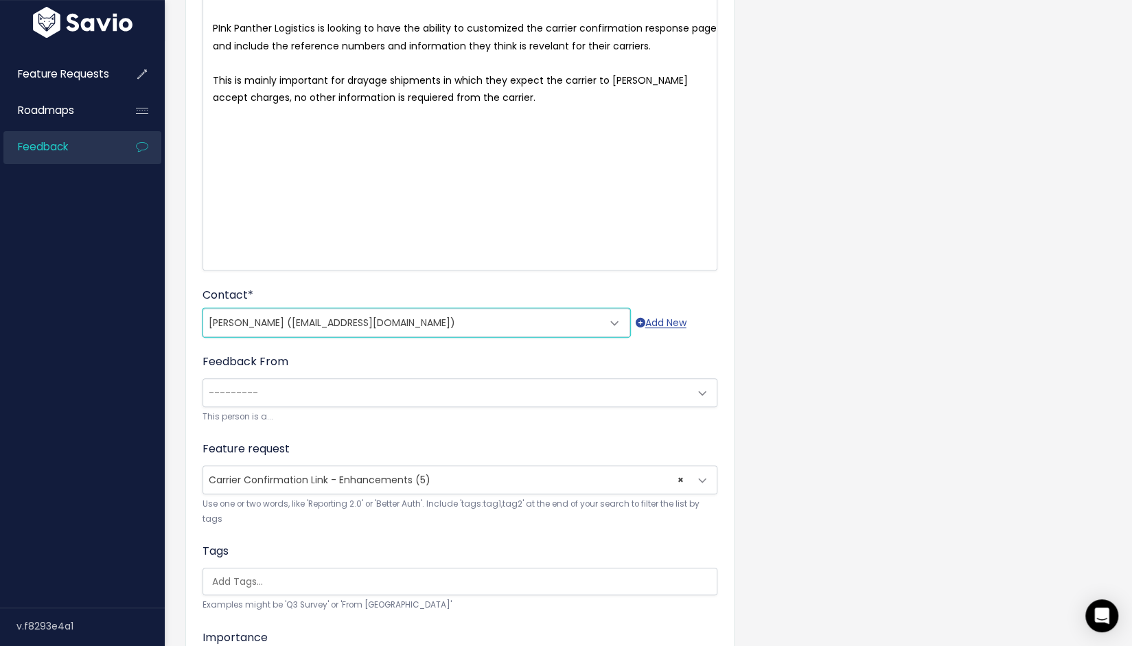
scroll to position [343, 0]
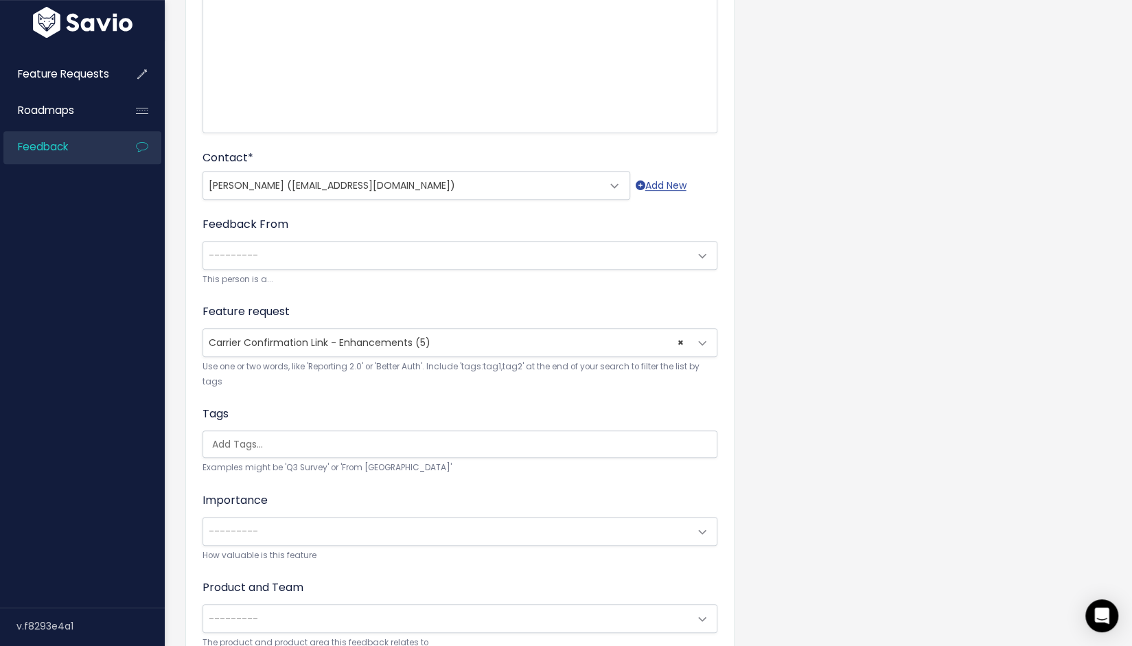
click at [377, 269] on span "---------" at bounding box center [446, 255] width 486 height 27
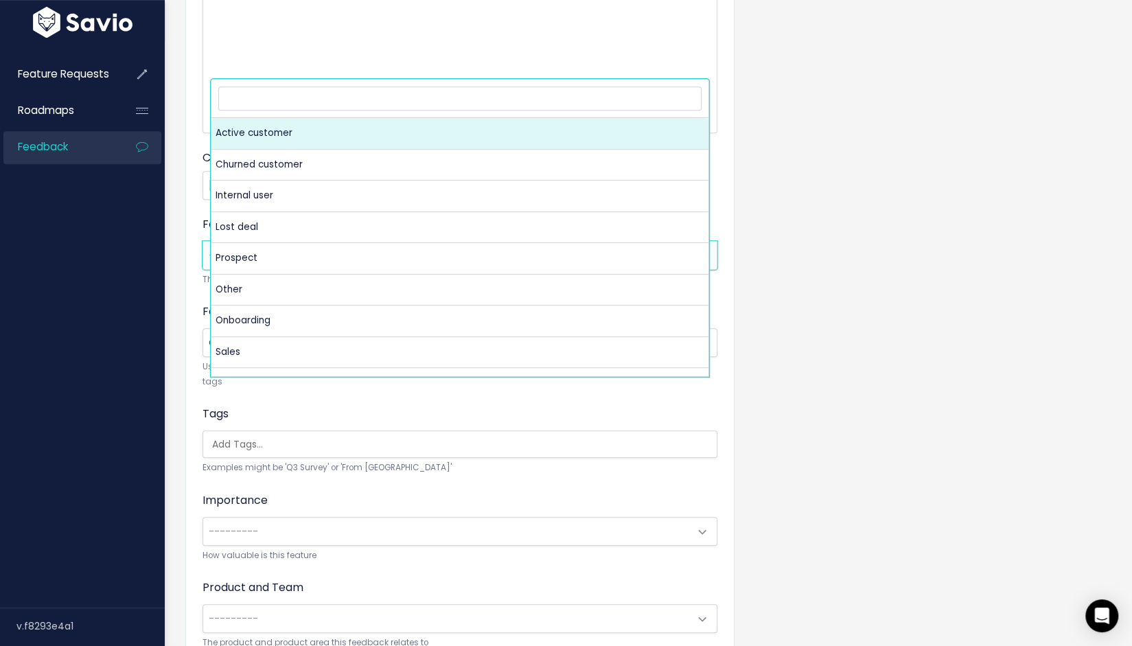
select select "ACTIVE"
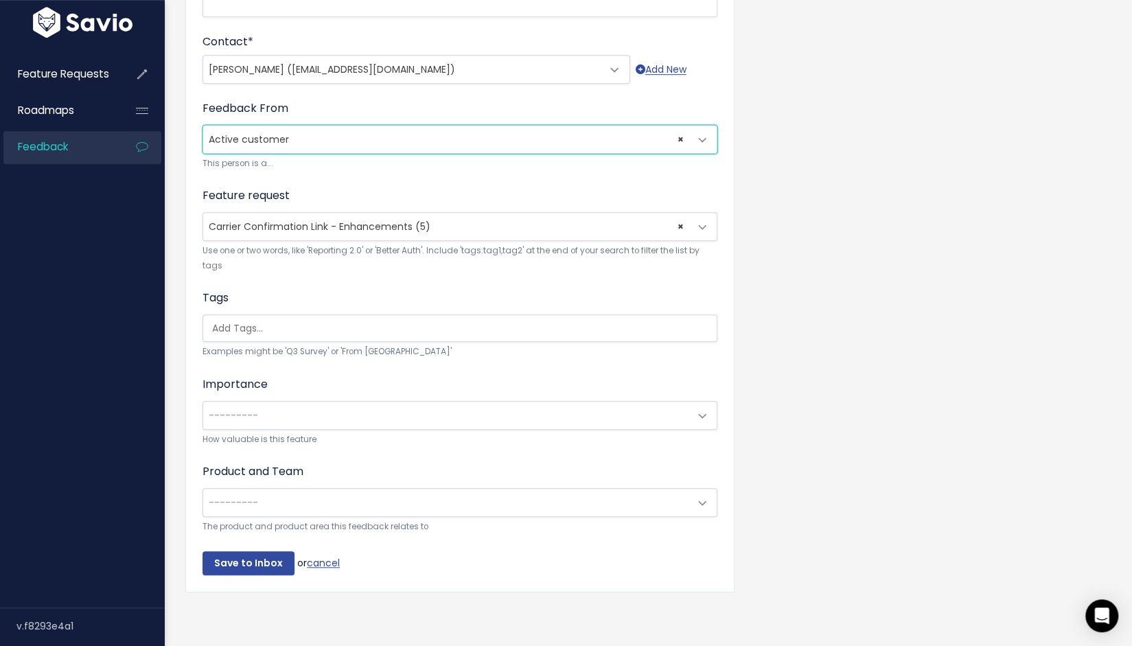
scroll to position [618, 0]
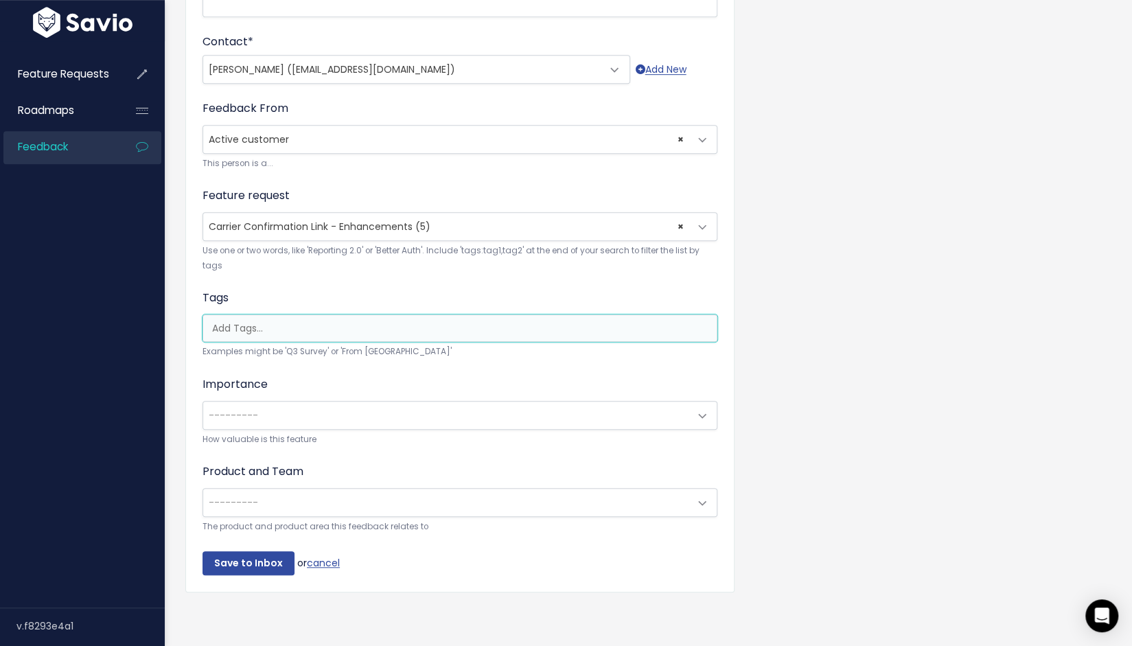
click at [290, 336] on input "search" at bounding box center [456, 328] width 498 height 14
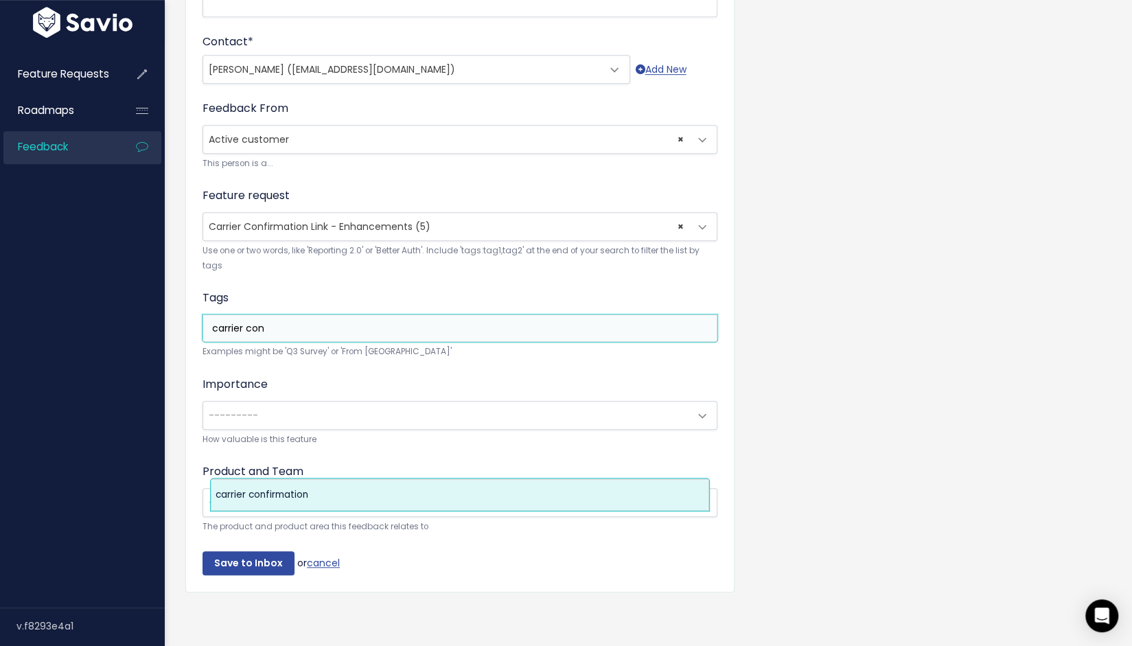
type input "carrier con"
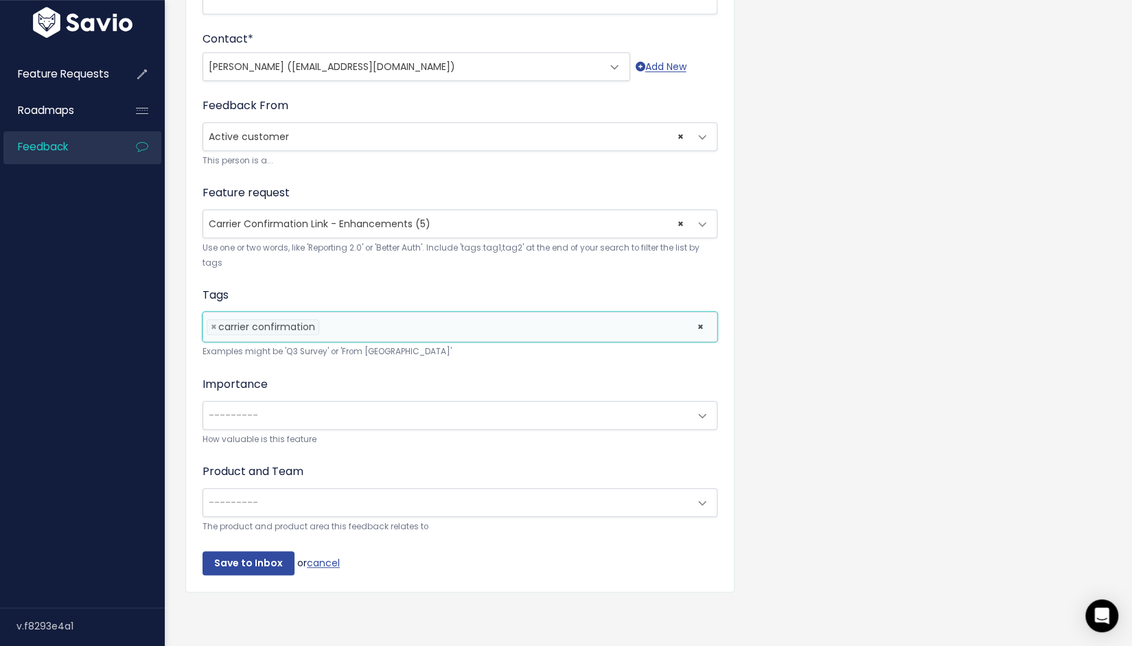
select select "12445"
click at [349, 402] on span "---------" at bounding box center [446, 415] width 486 height 27
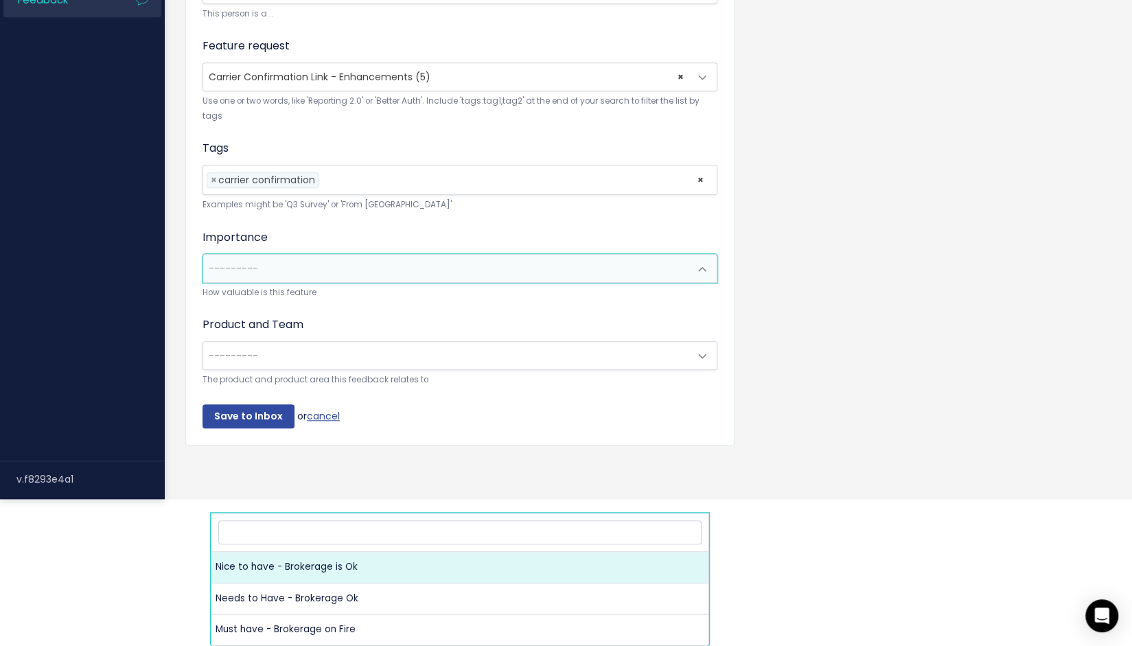
select select "NICE_TO_HAVE"
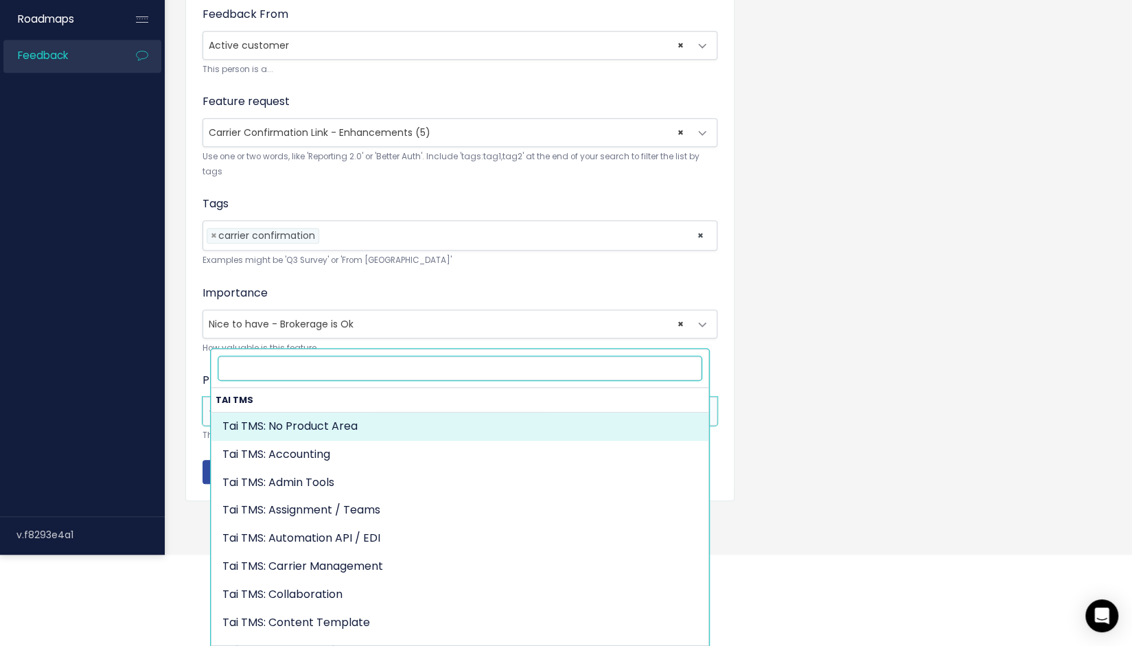
click at [373, 425] on span "---------" at bounding box center [446, 410] width 486 height 27
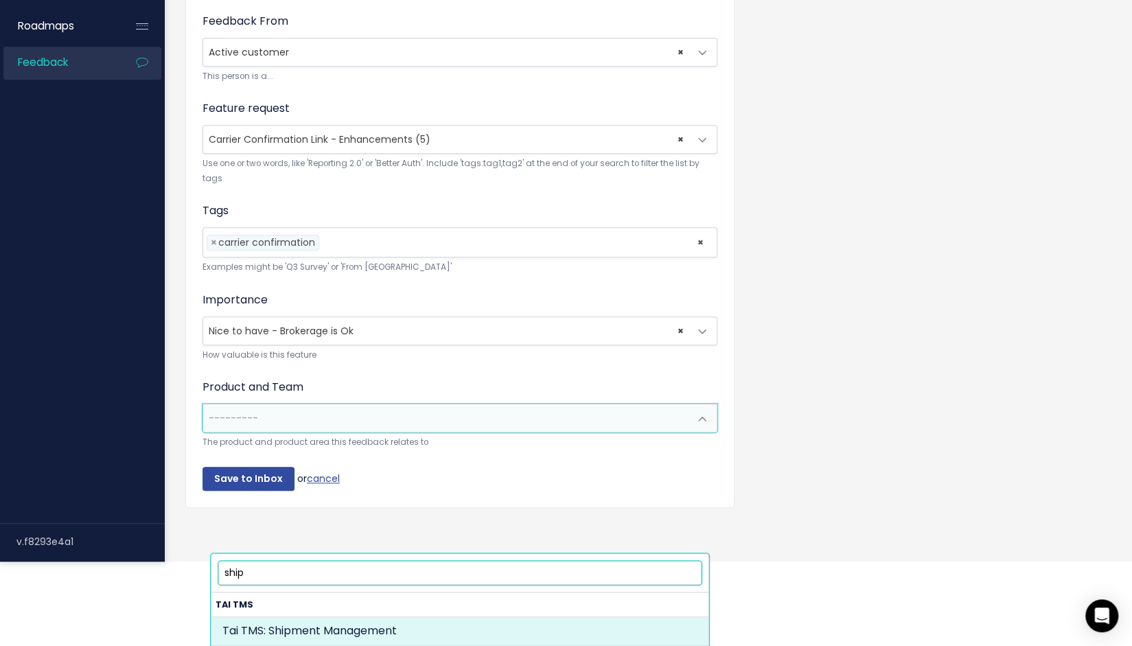
type input "ship"
select select "MAIN:SHIPMENT_MANAGEMENT"
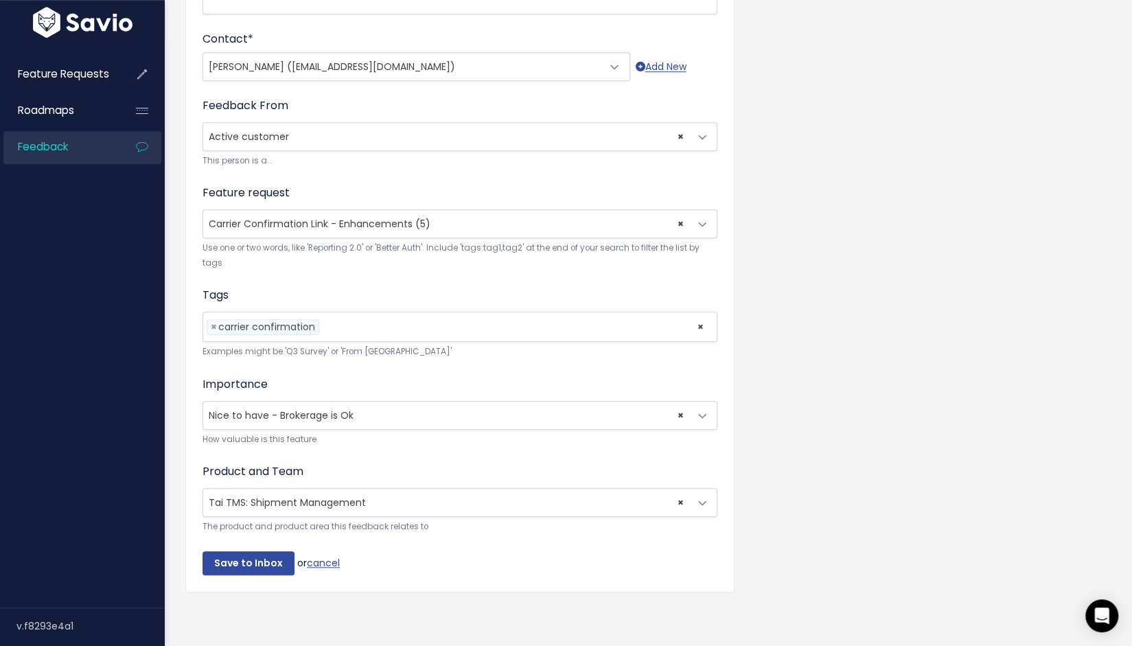
click at [597, 516] on form "Customer Problem * Carrier Confirmation Response Page - Customization PInk Pant…" at bounding box center [460, 118] width 515 height 914
click at [261, 551] on input "Save to Inbox" at bounding box center [249, 563] width 92 height 25
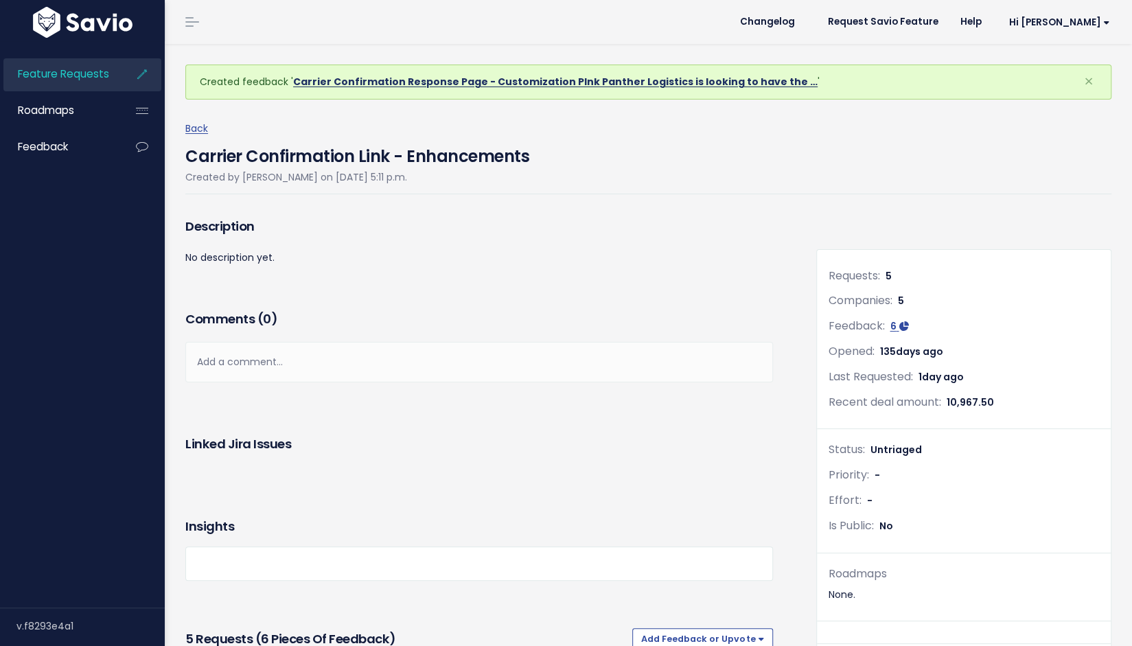
click at [550, 89] on link "Carrier Confirmation Response Page - Customization PInk Panther Logistics is lo…" at bounding box center [555, 82] width 524 height 14
